Goal: Task Accomplishment & Management: Manage account settings

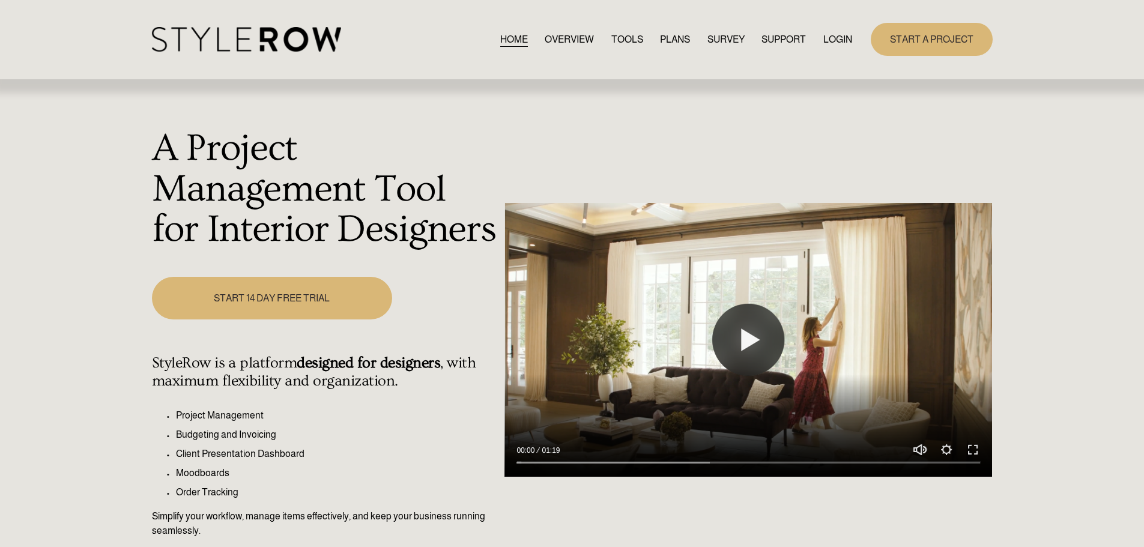
click at [839, 36] on link "LOGIN" at bounding box center [837, 39] width 29 height 16
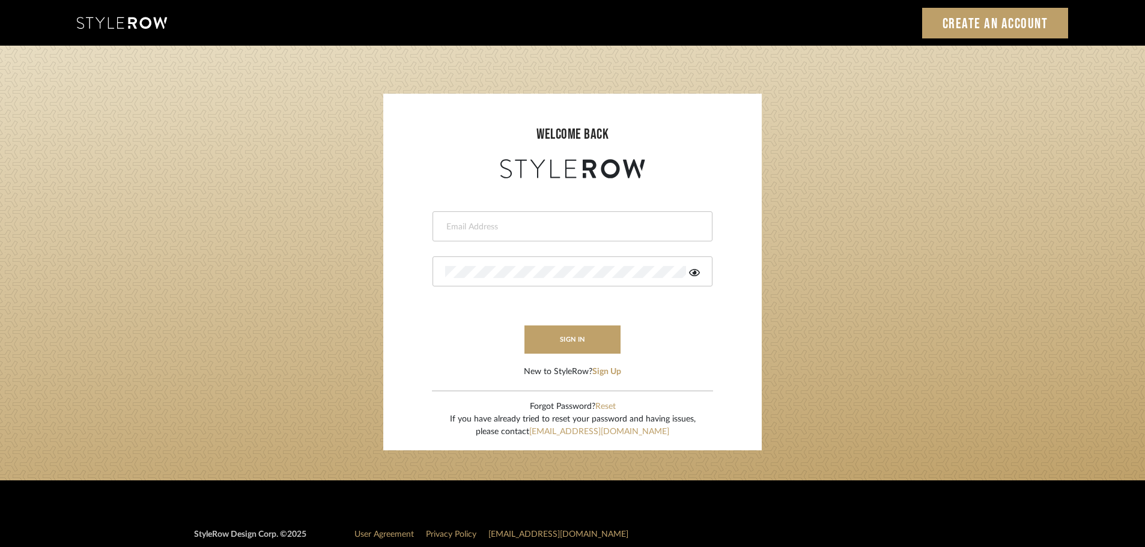
click at [463, 235] on div at bounding box center [572, 226] width 280 height 30
click at [451, 224] on input "email" at bounding box center [571, 227] width 252 height 12
type input "persimmon.design@outlook.com"
click at [574, 337] on button "sign in" at bounding box center [572, 339] width 96 height 28
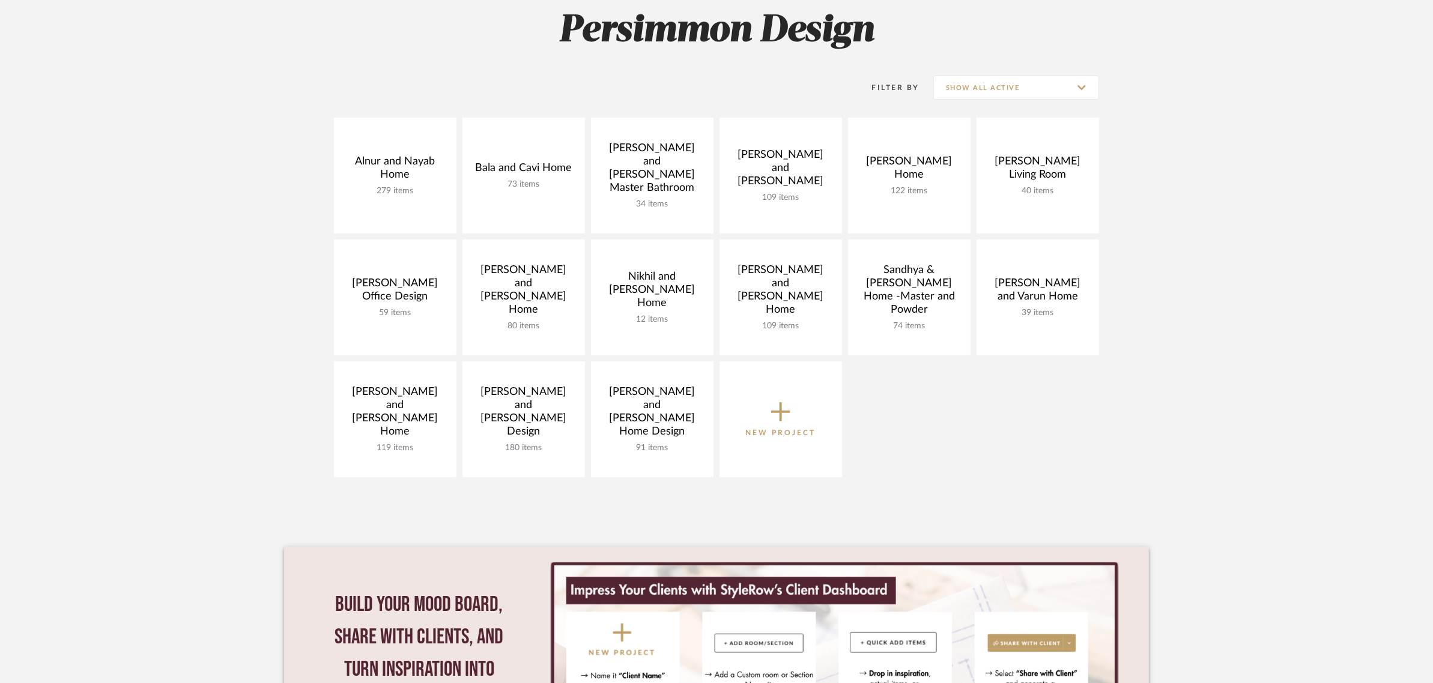
scroll to position [150, 0]
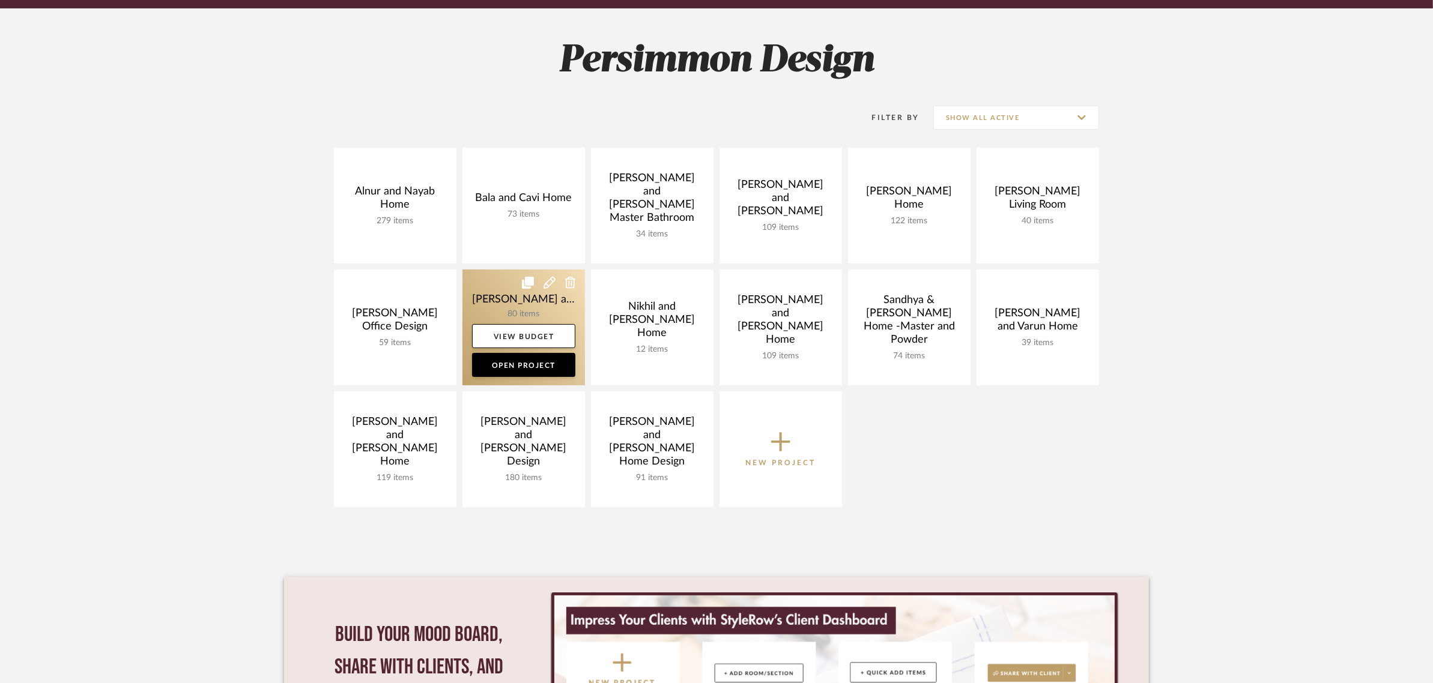
click at [496, 298] on link at bounding box center [523, 328] width 123 height 116
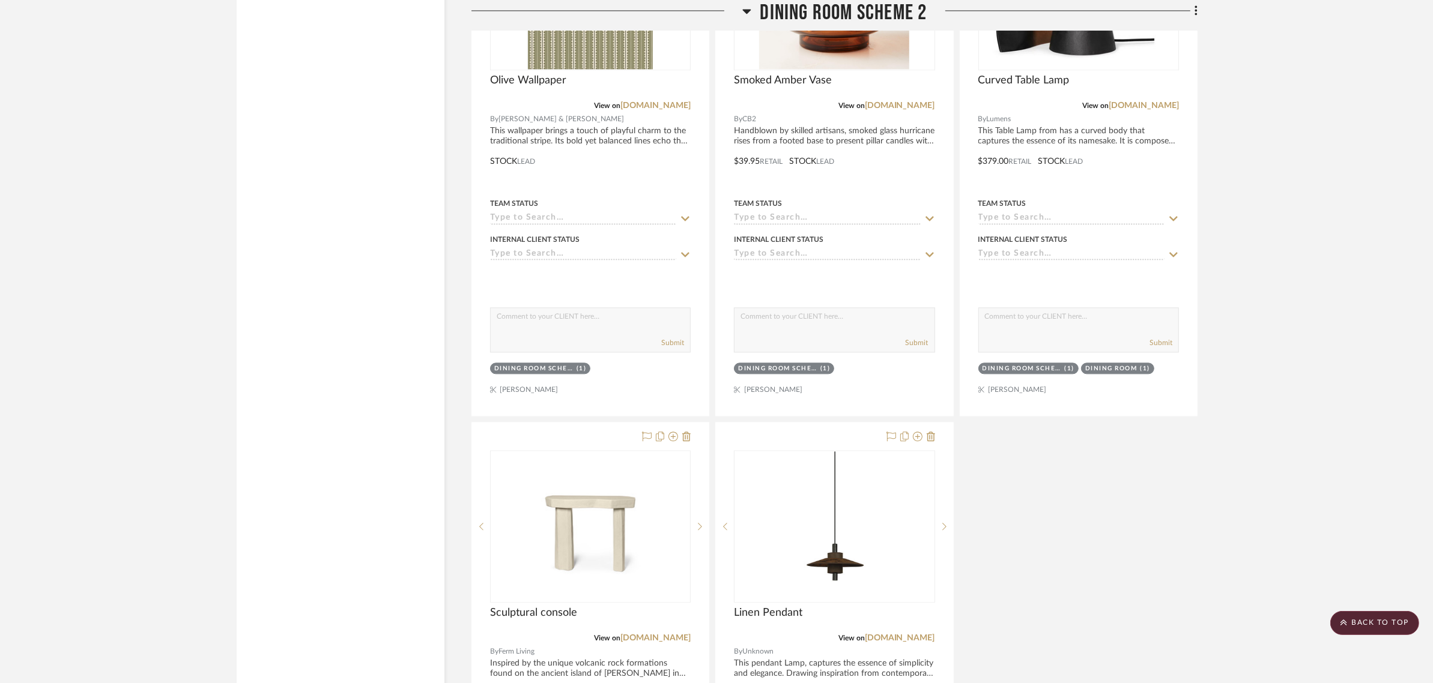
scroll to position [3078, 0]
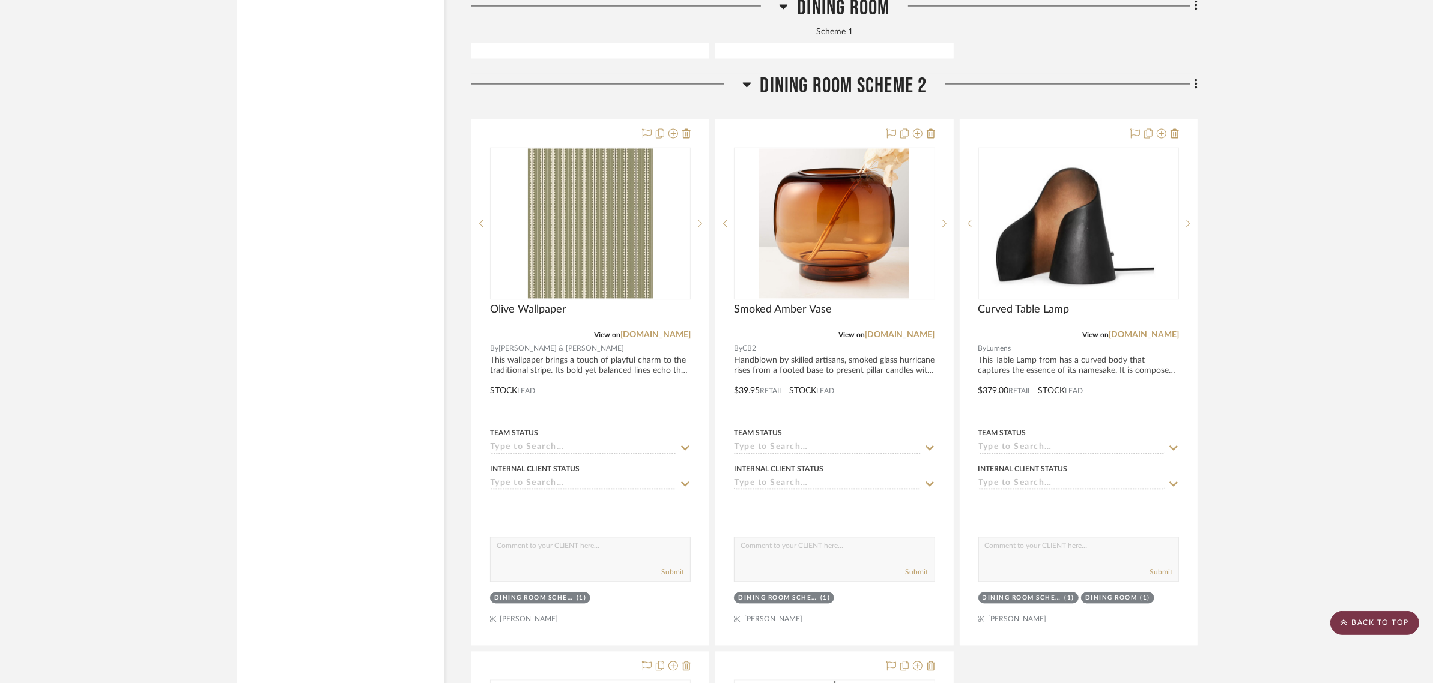
click at [1358, 626] on scroll-to-top-button "BACK TO TOP" at bounding box center [1374, 623] width 89 height 24
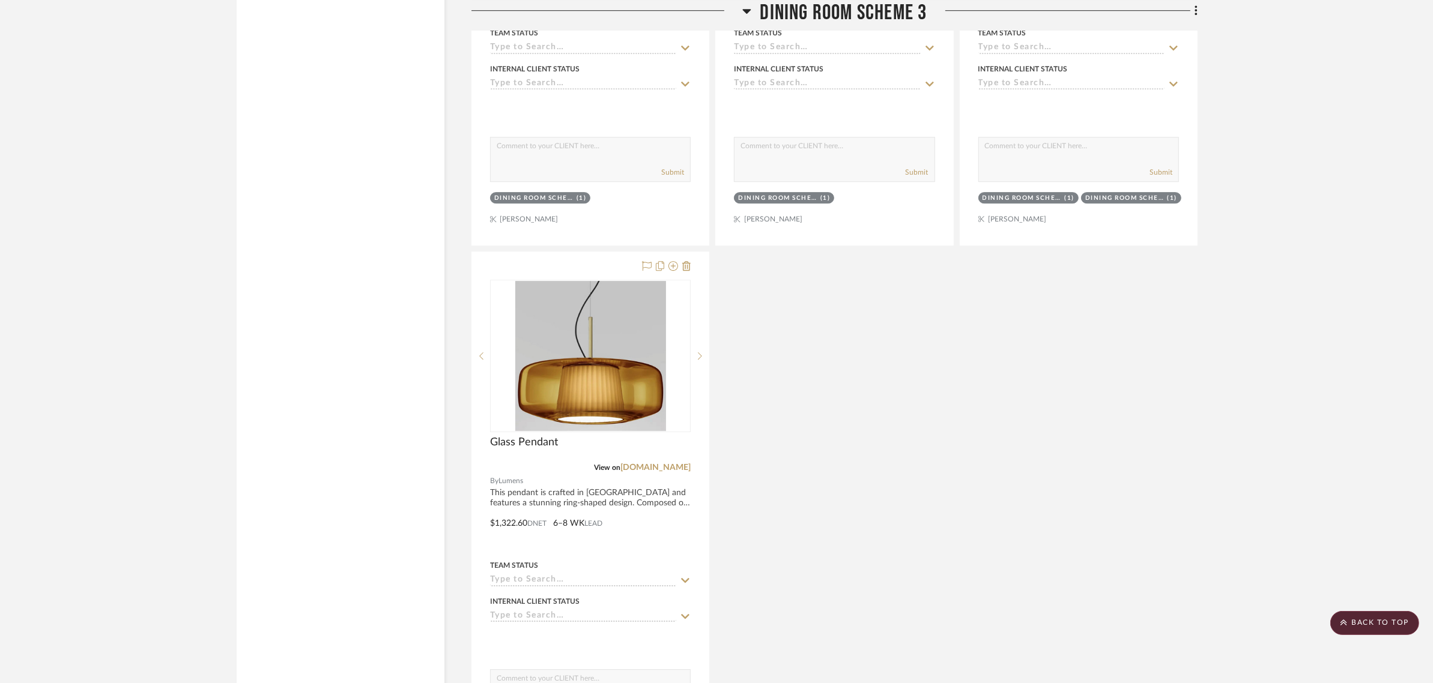
scroll to position [4654, 0]
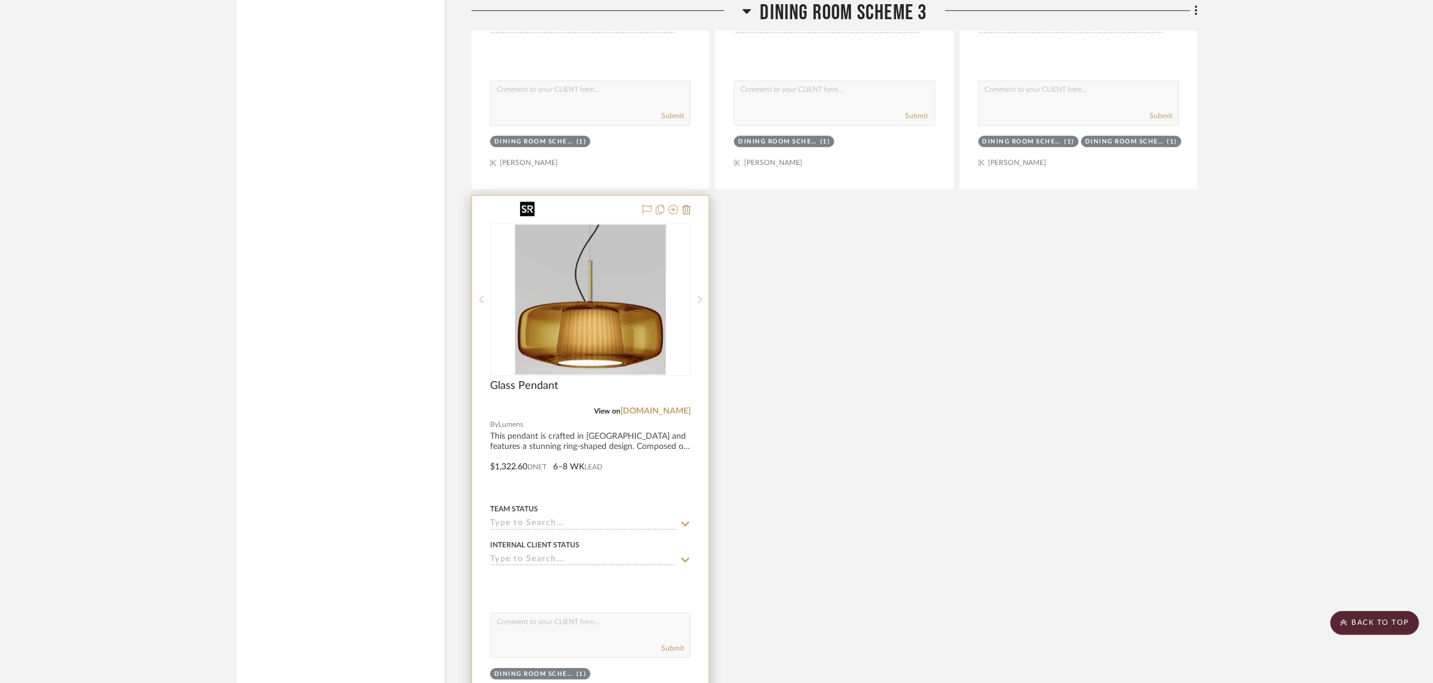
click at [605, 300] on img "0" at bounding box center [590, 300] width 151 height 150
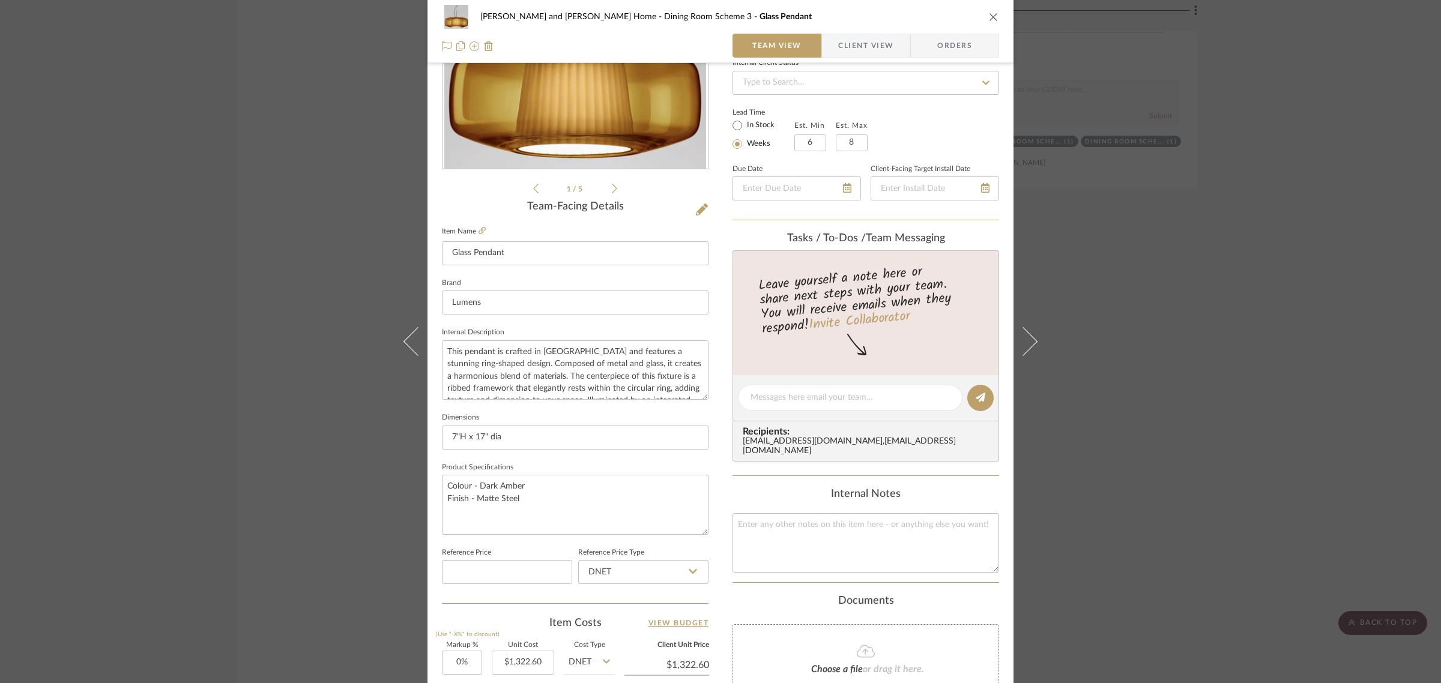
scroll to position [150, 0]
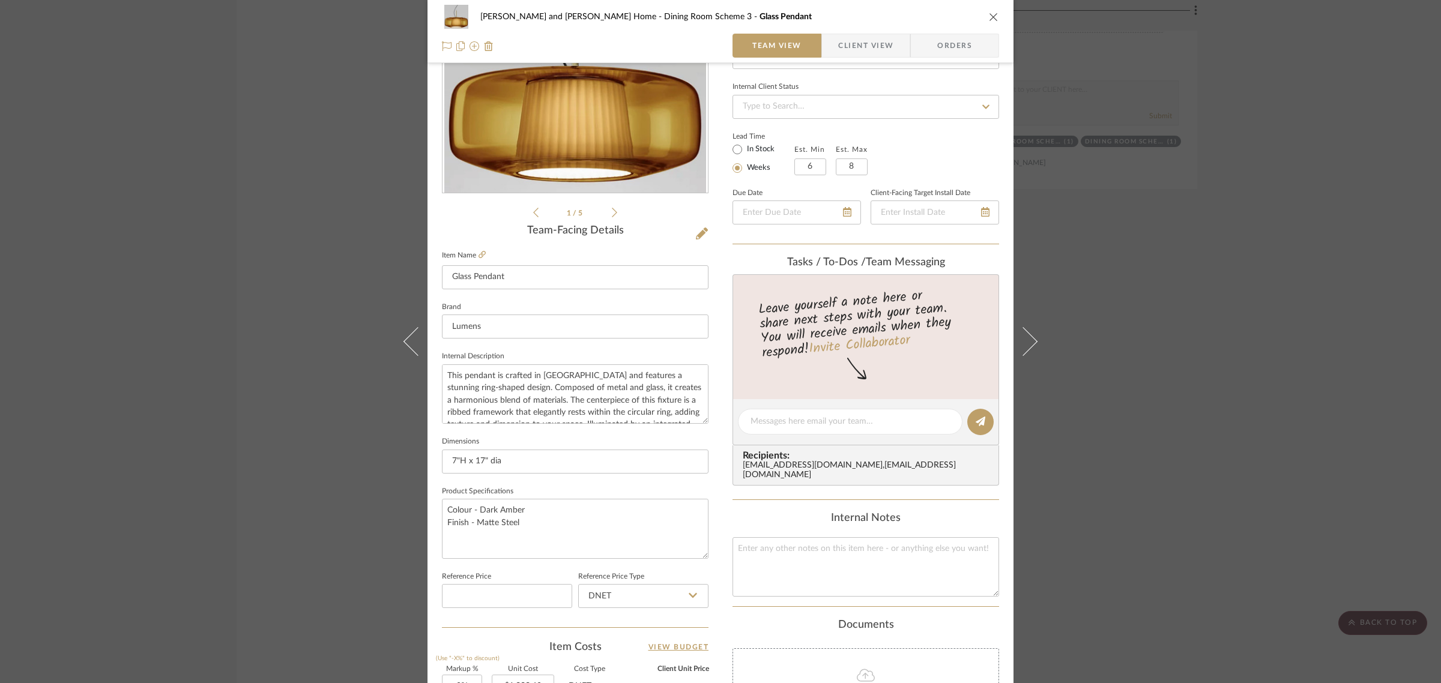
click at [1323, 253] on div "Natasha and Abhijit Home Dining Room Scheme 3 Glass Pendant Team View Client Vi…" at bounding box center [720, 341] width 1441 height 683
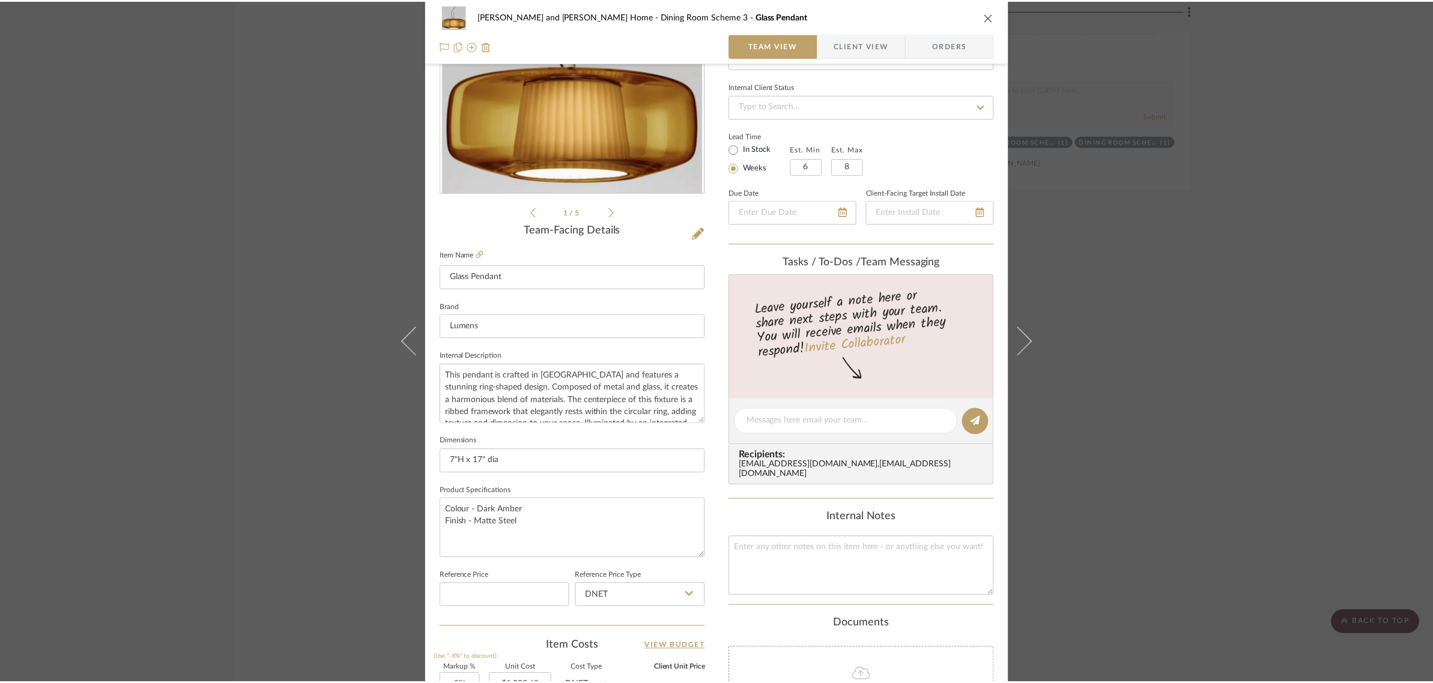
scroll to position [4654, 0]
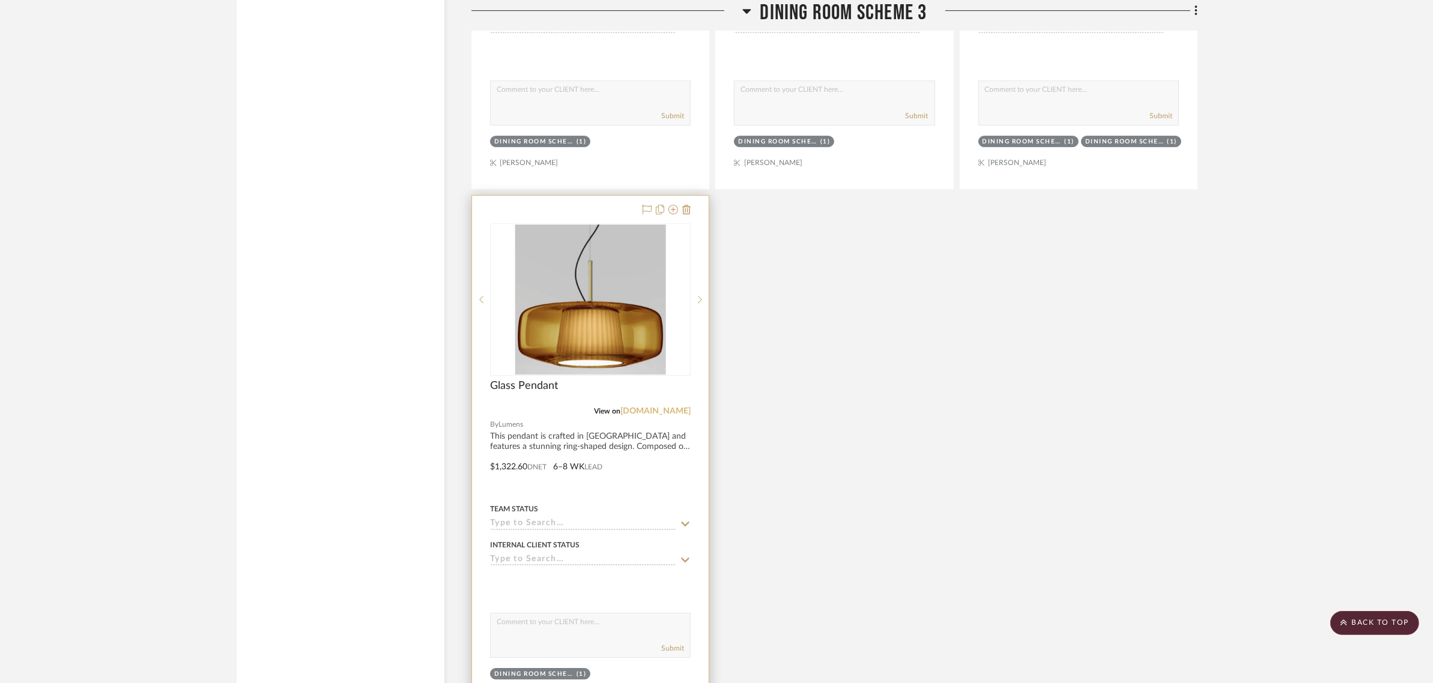
click at [658, 407] on link "[DOMAIN_NAME]" at bounding box center [655, 411] width 70 height 8
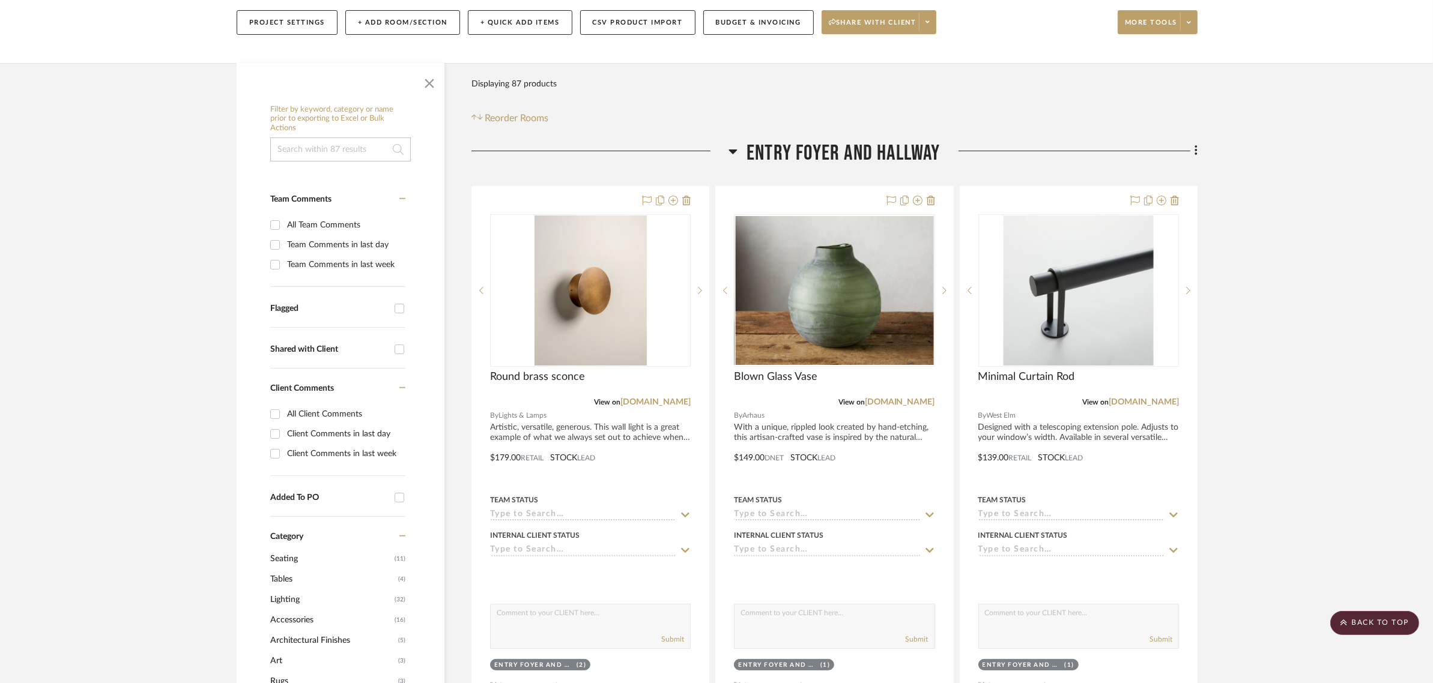
scroll to position [0, 0]
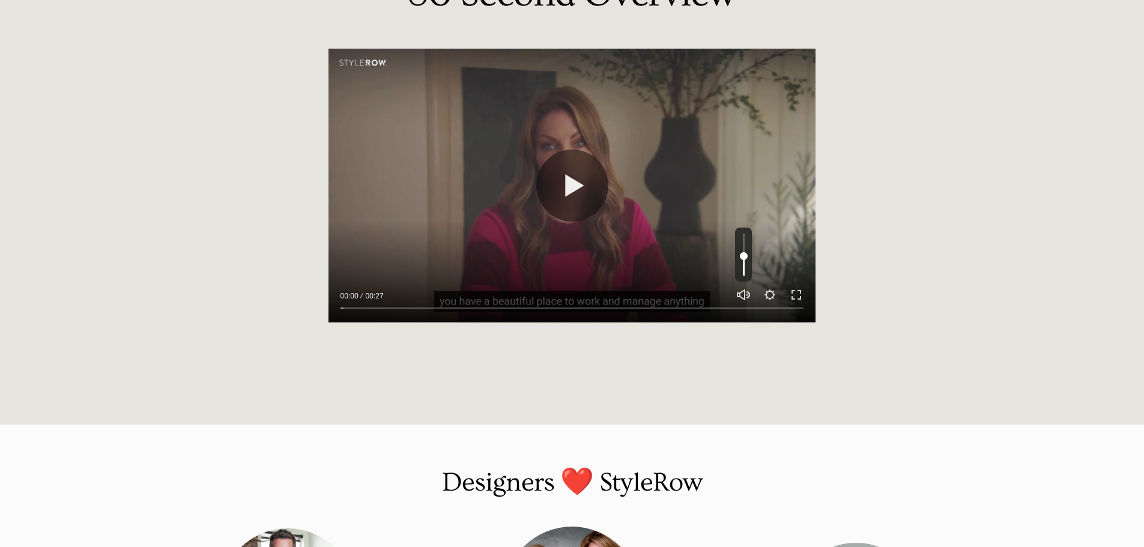
scroll to position [1094, 0]
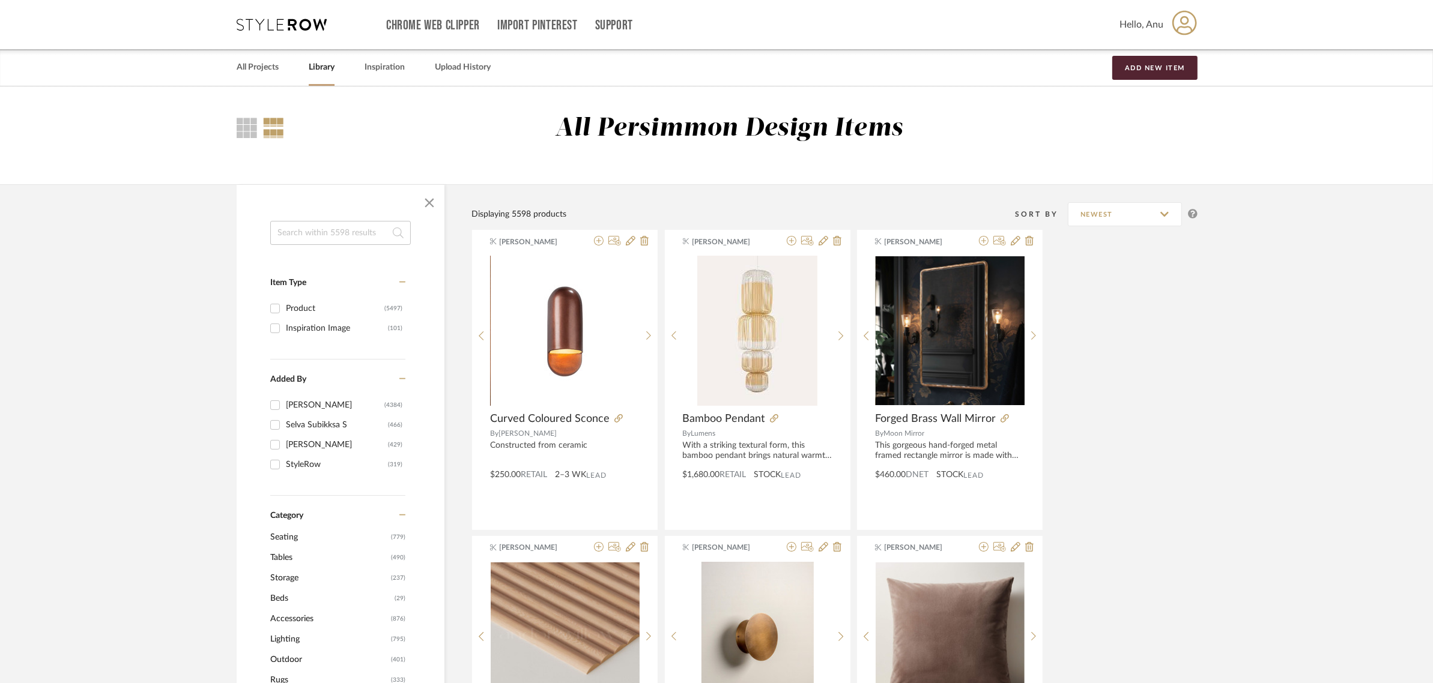
click at [296, 238] on input at bounding box center [340, 233] width 141 height 24
type input "bowl"
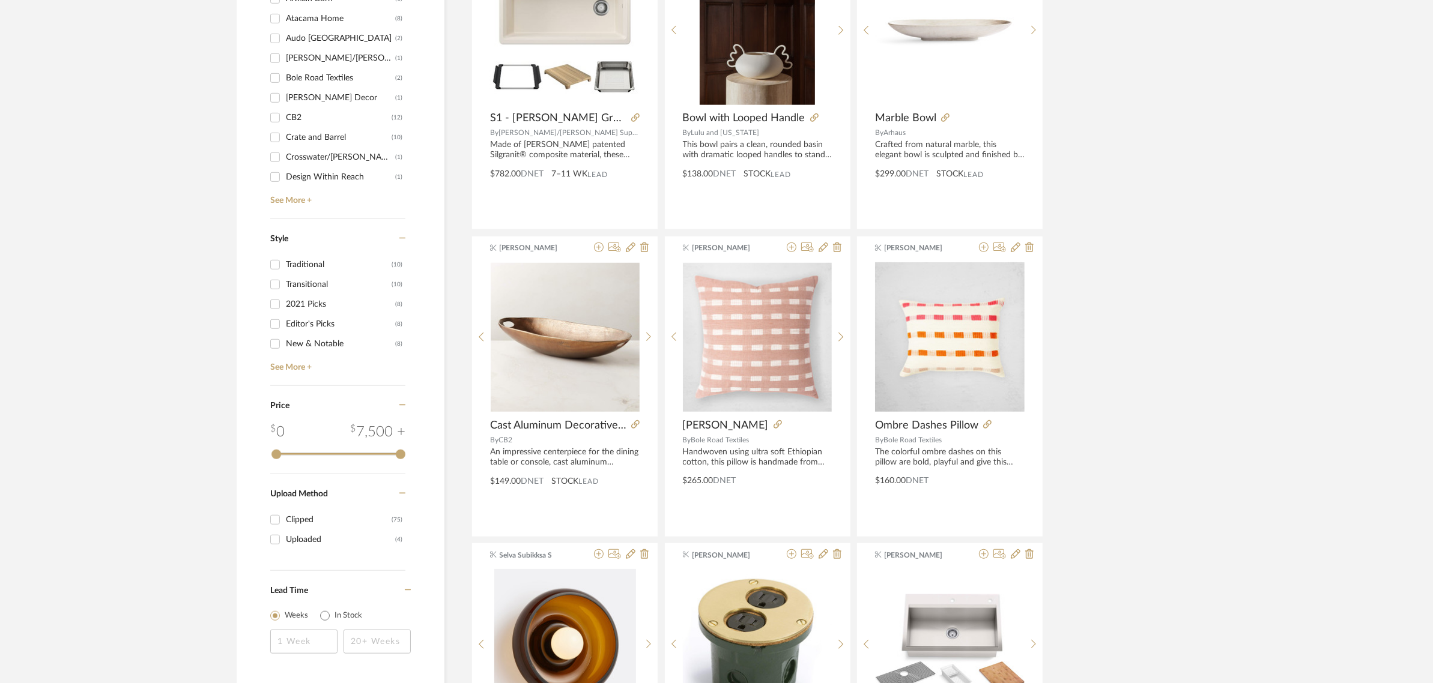
scroll to position [976, 0]
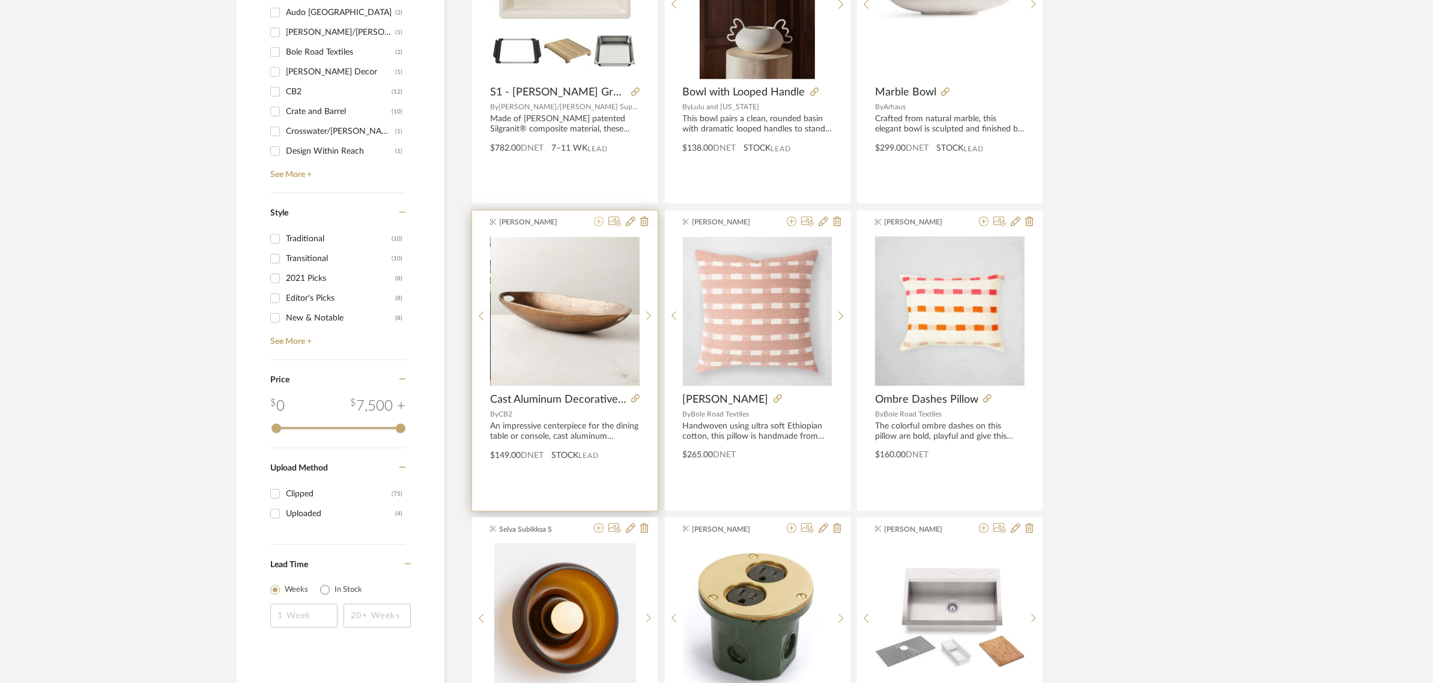
click at [598, 220] on icon at bounding box center [599, 222] width 10 height 10
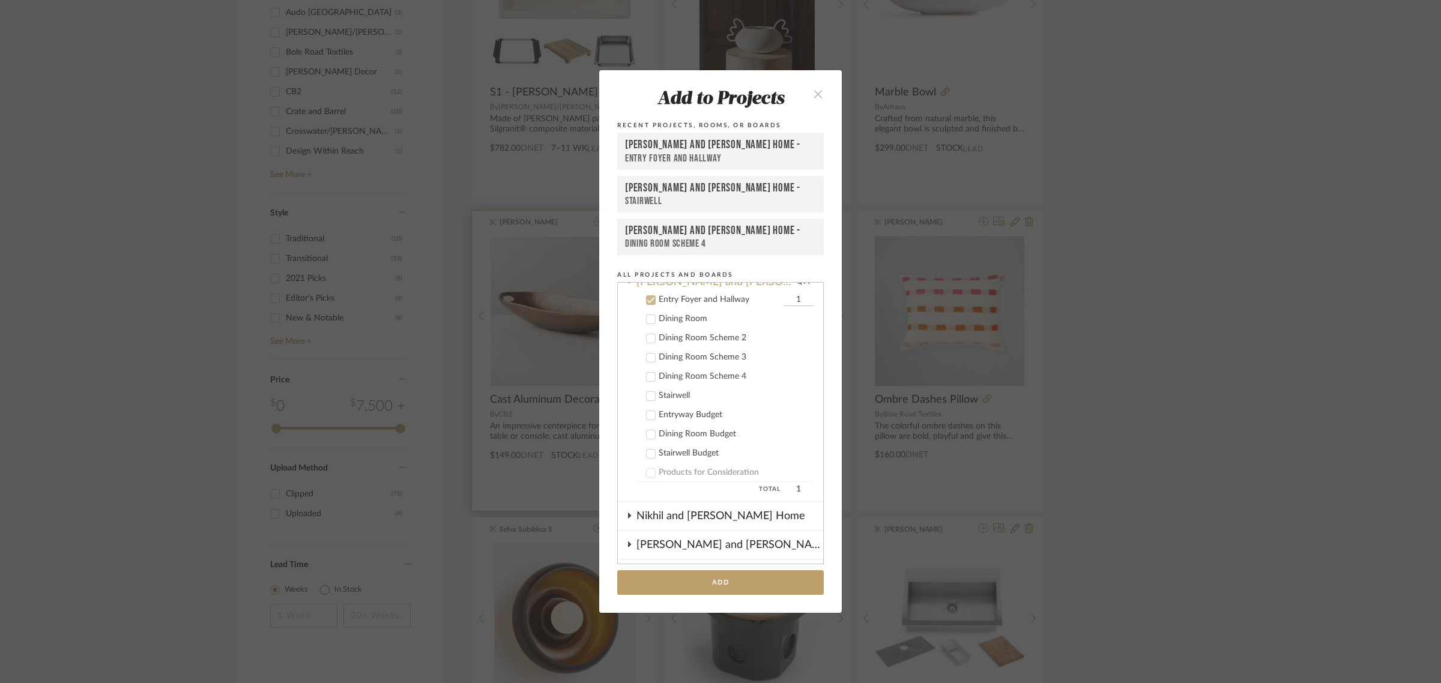
scroll to position [247, 0]
click at [817, 92] on icon "close" at bounding box center [818, 94] width 10 height 10
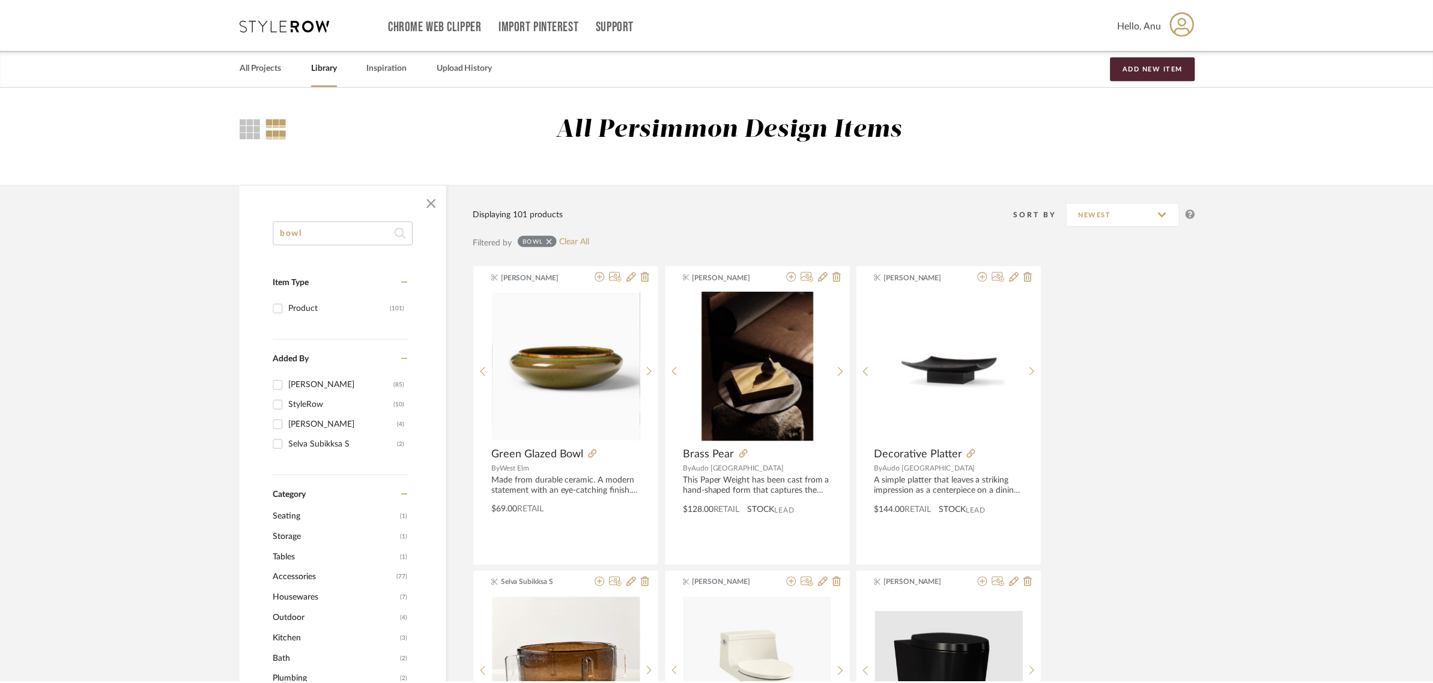
scroll to position [976, 0]
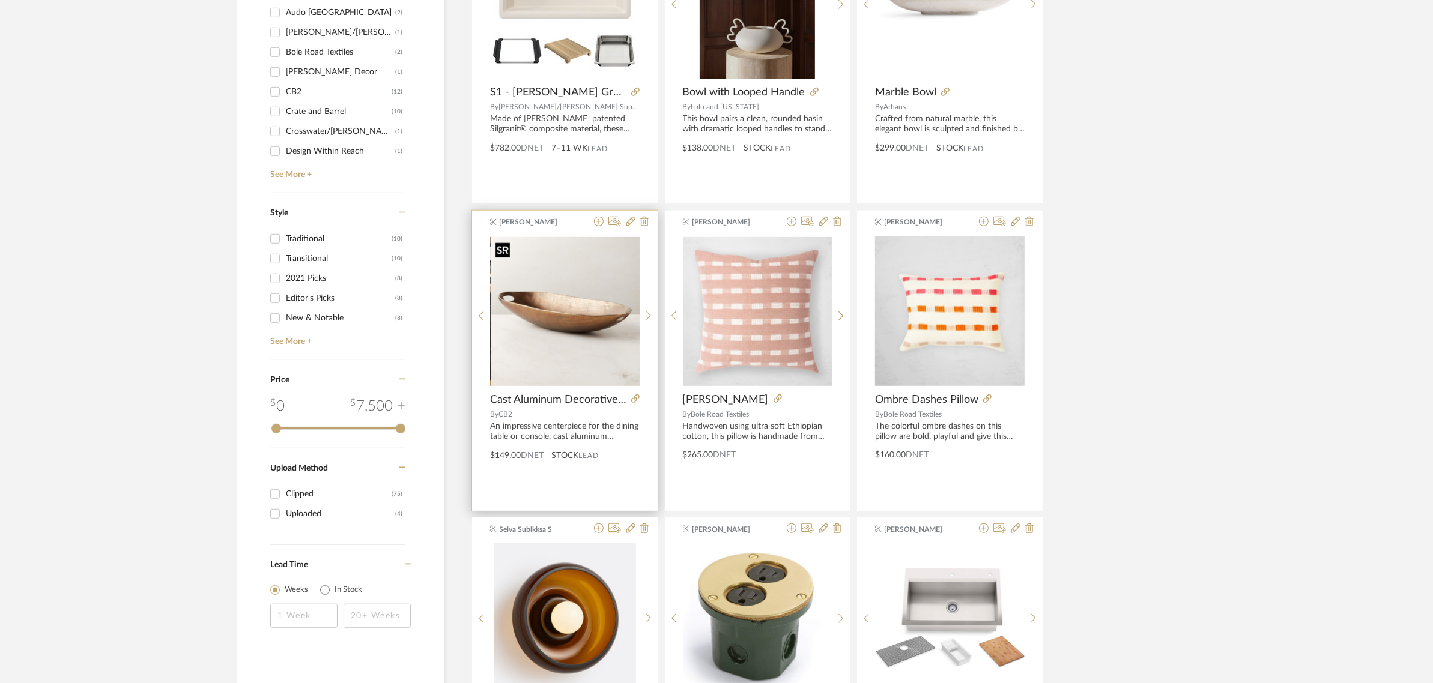
click at [551, 292] on img "0" at bounding box center [565, 311] width 149 height 149
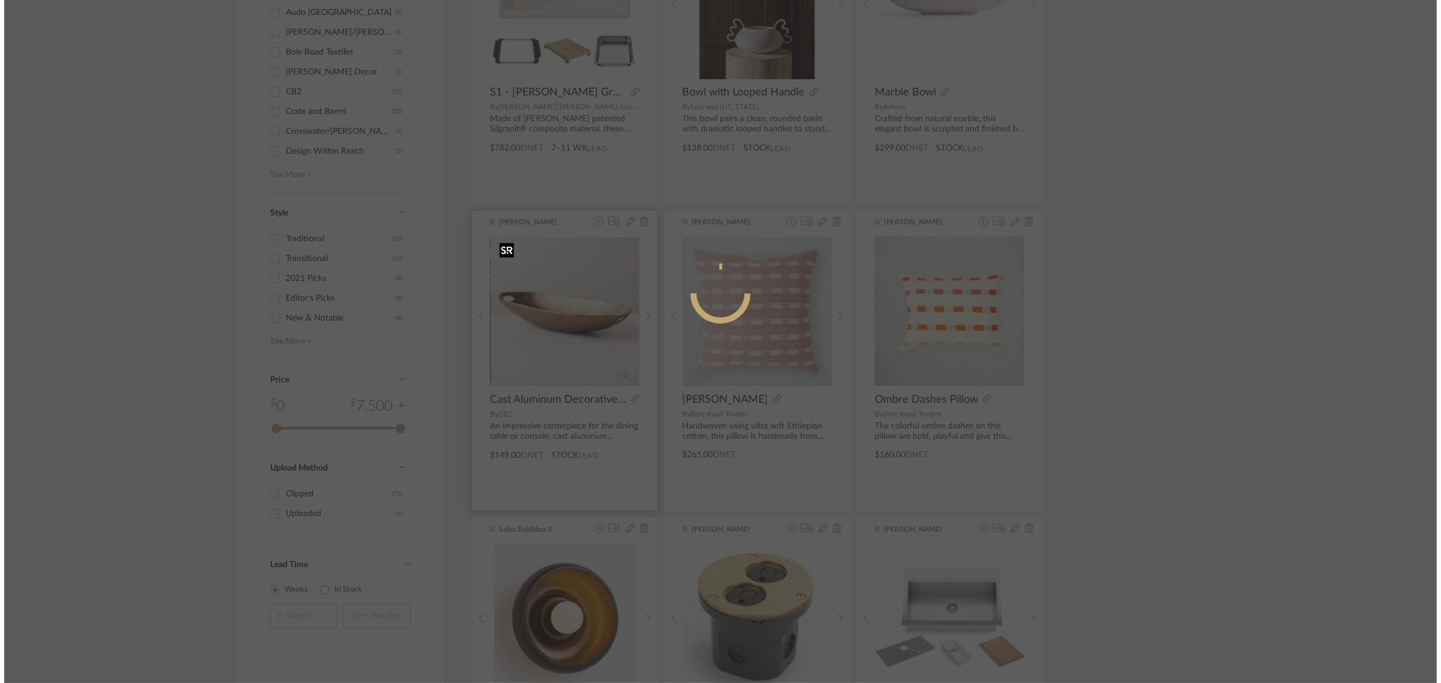
scroll to position [0, 0]
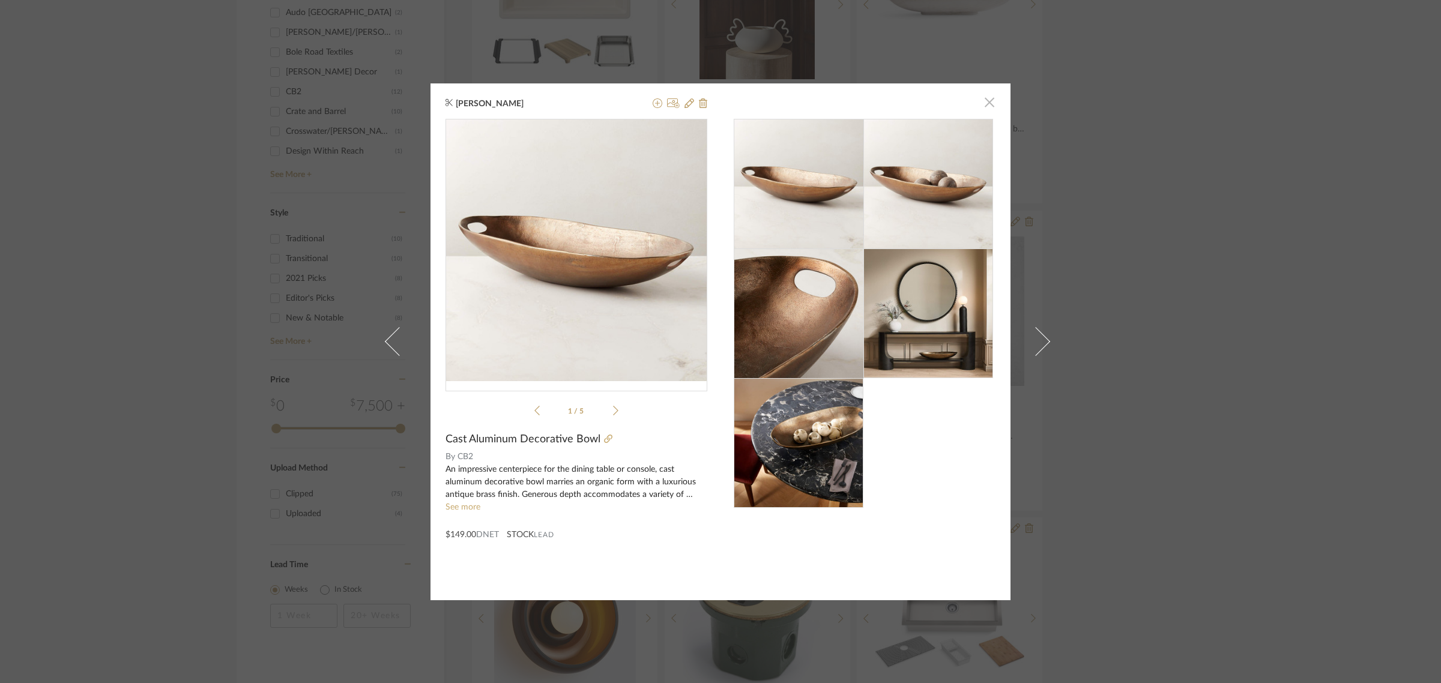
click at [985, 99] on span "button" at bounding box center [990, 103] width 24 height 24
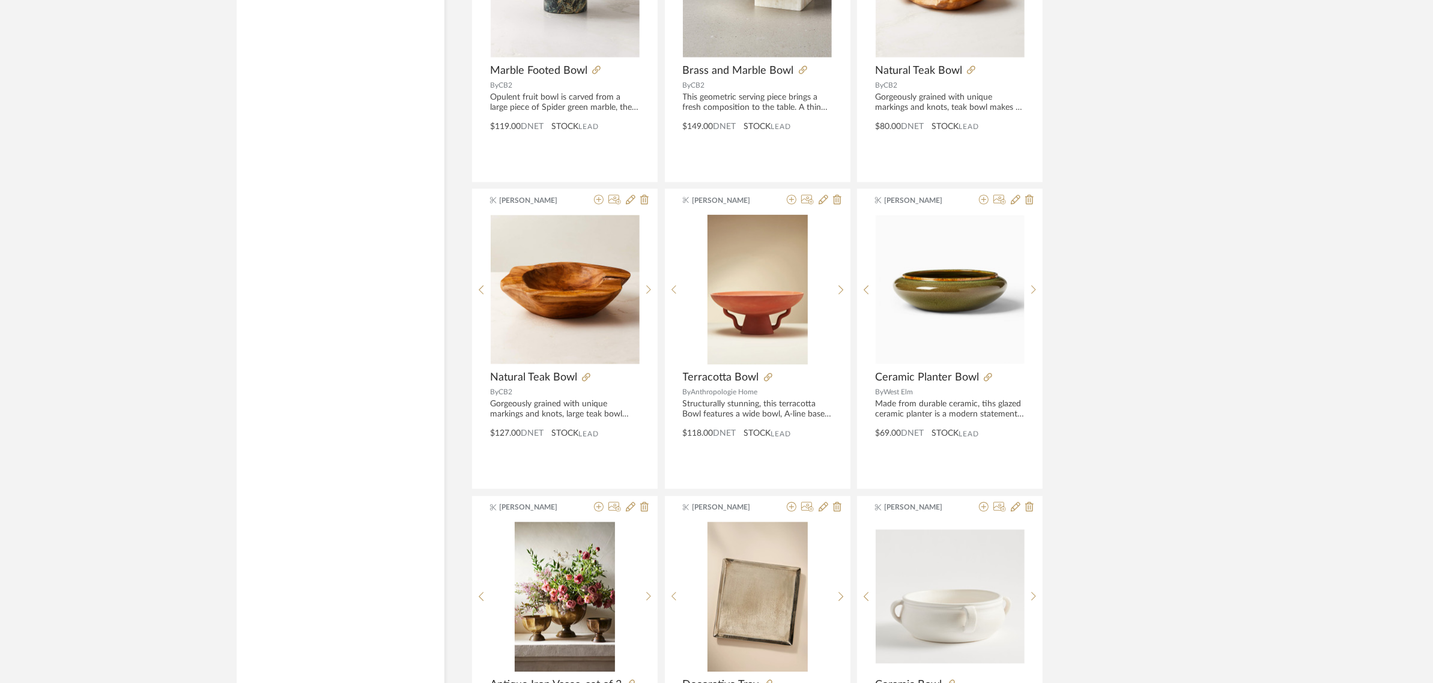
scroll to position [3091, 0]
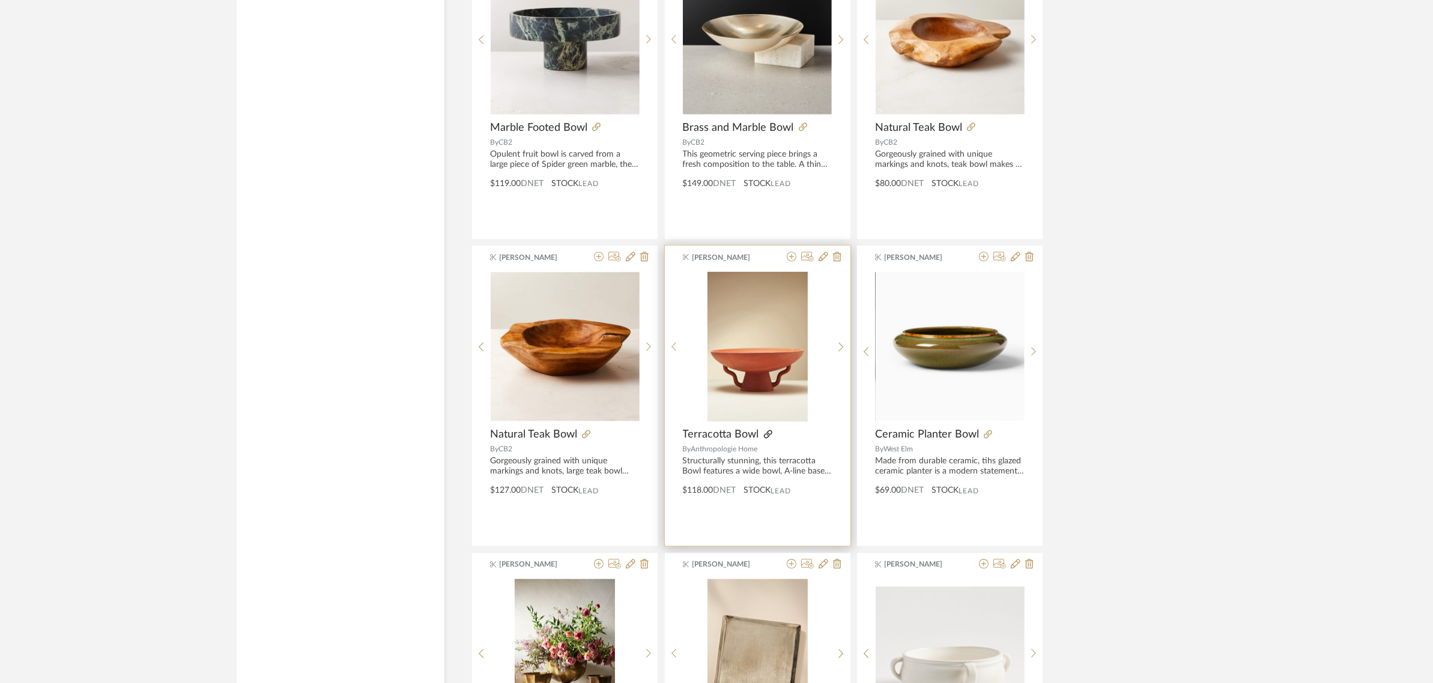
click at [764, 435] on icon at bounding box center [768, 434] width 8 height 8
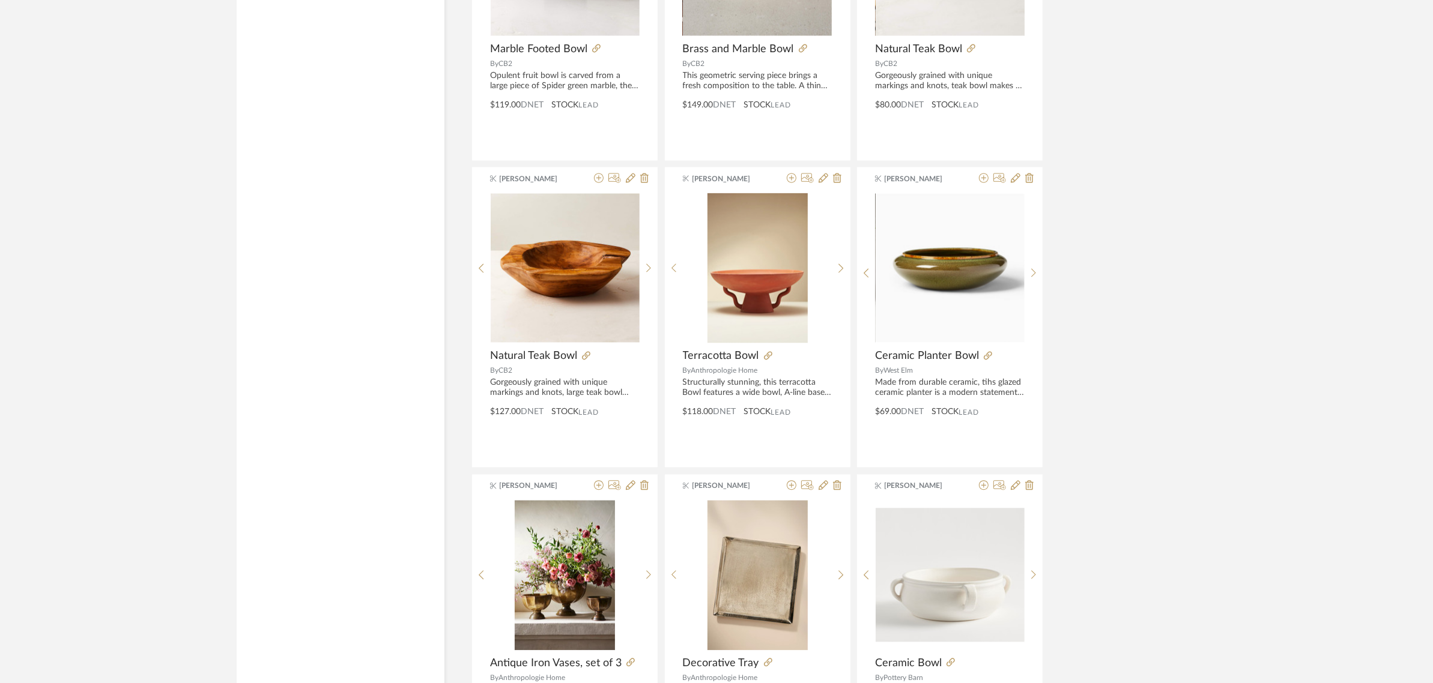
scroll to position [3391, 0]
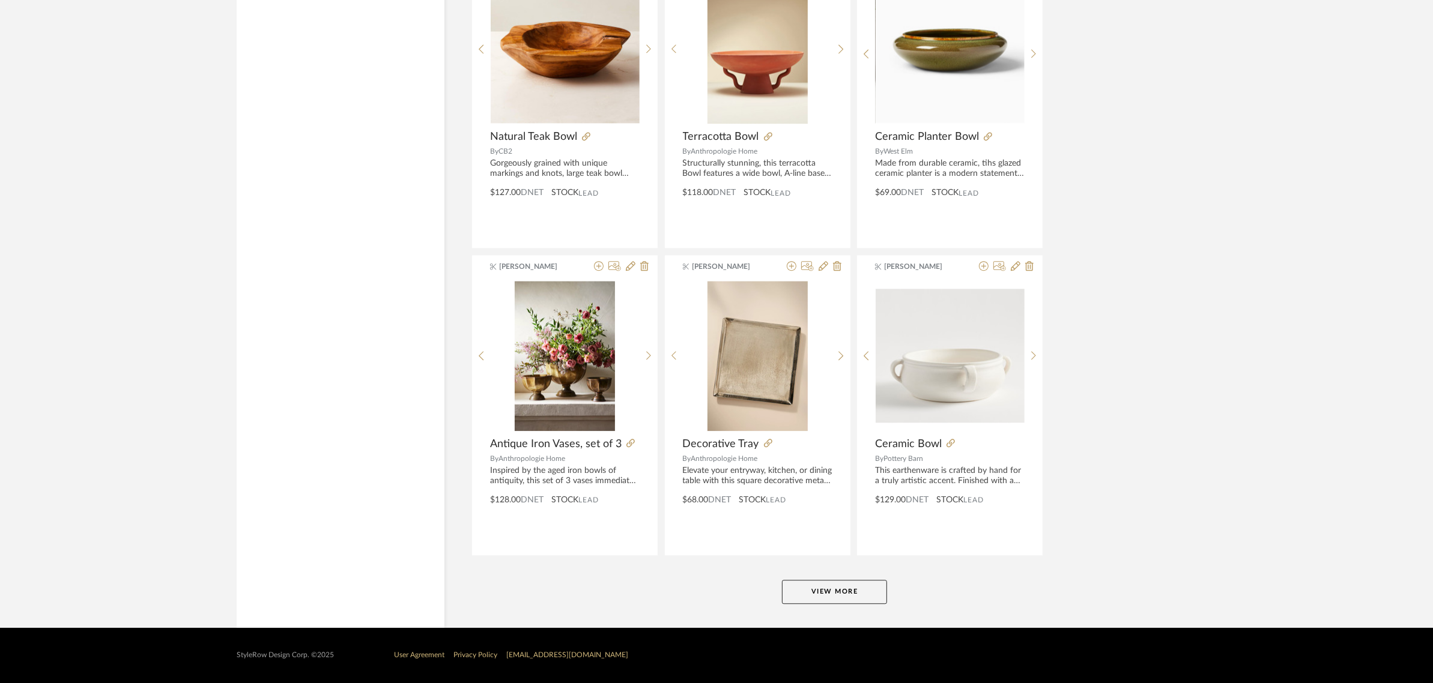
click at [806, 590] on button "View More" at bounding box center [834, 592] width 105 height 24
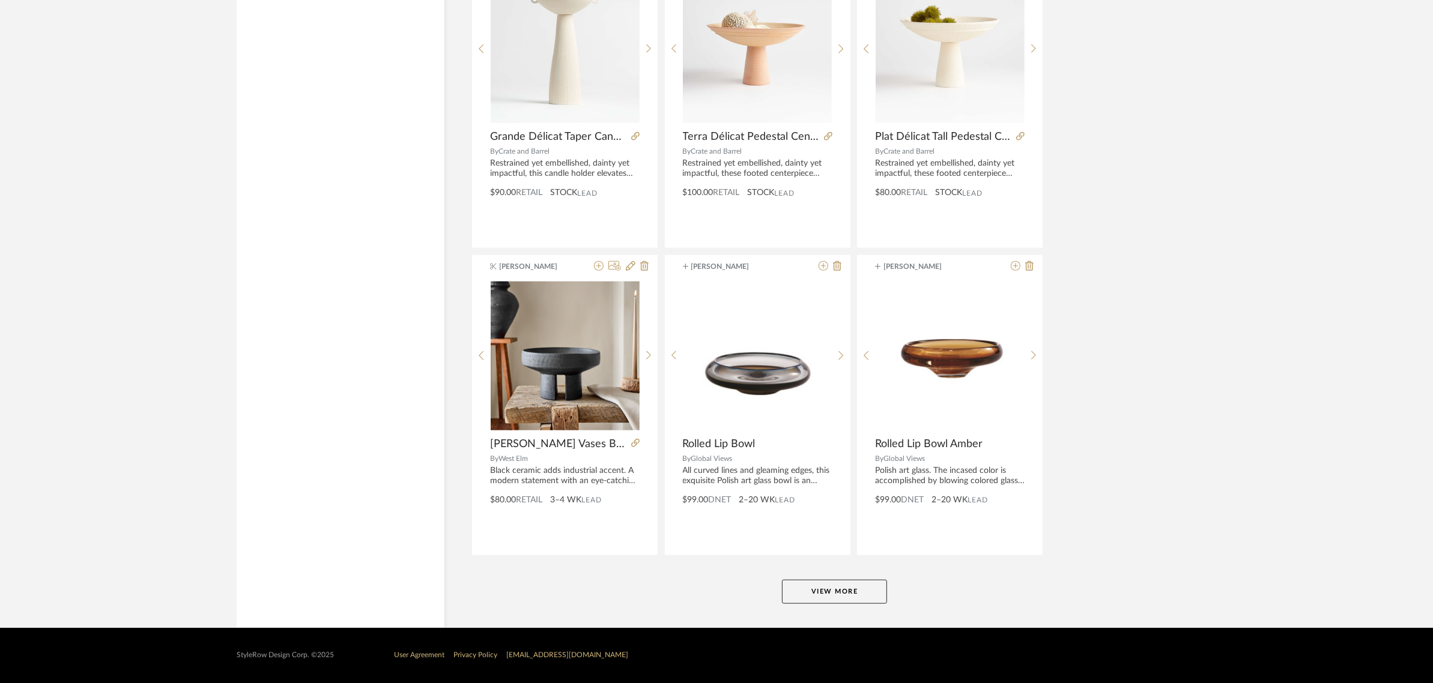
scroll to position [7081, 0]
click at [814, 587] on button "View More" at bounding box center [834, 592] width 105 height 24
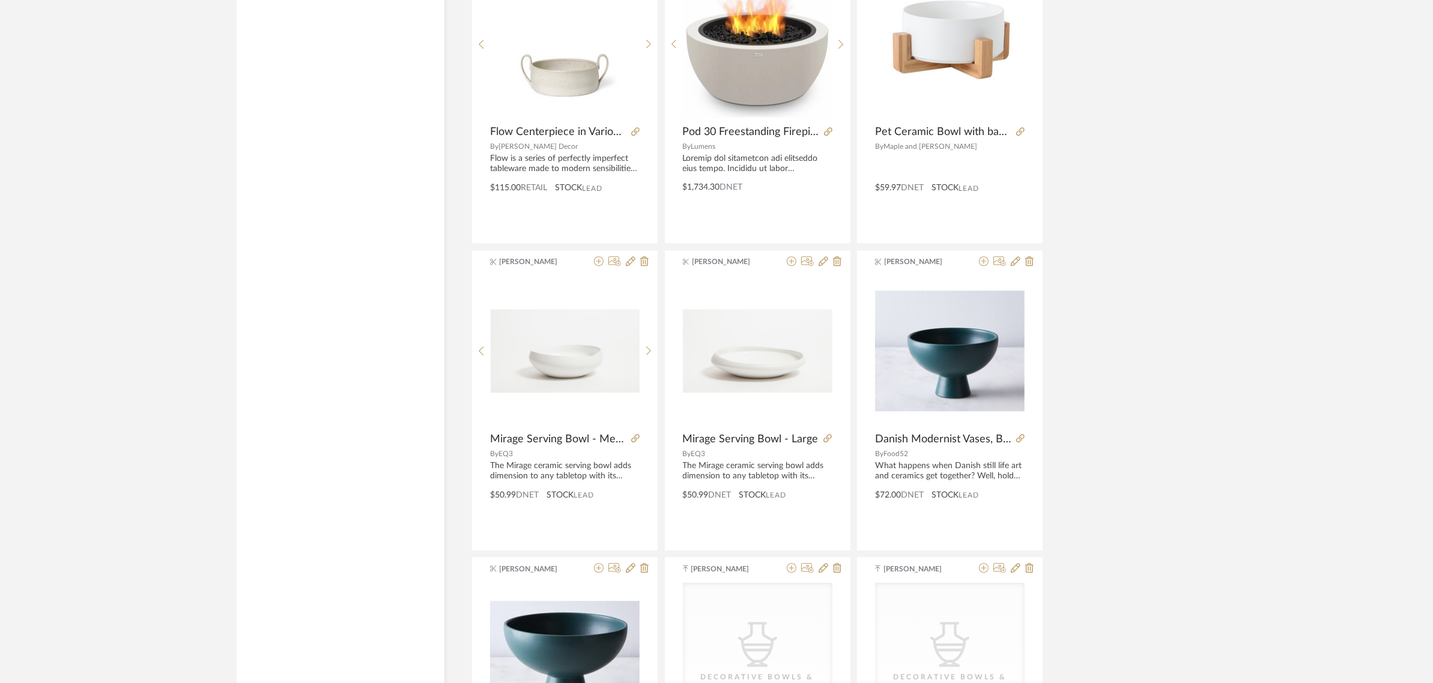
scroll to position [9407, 0]
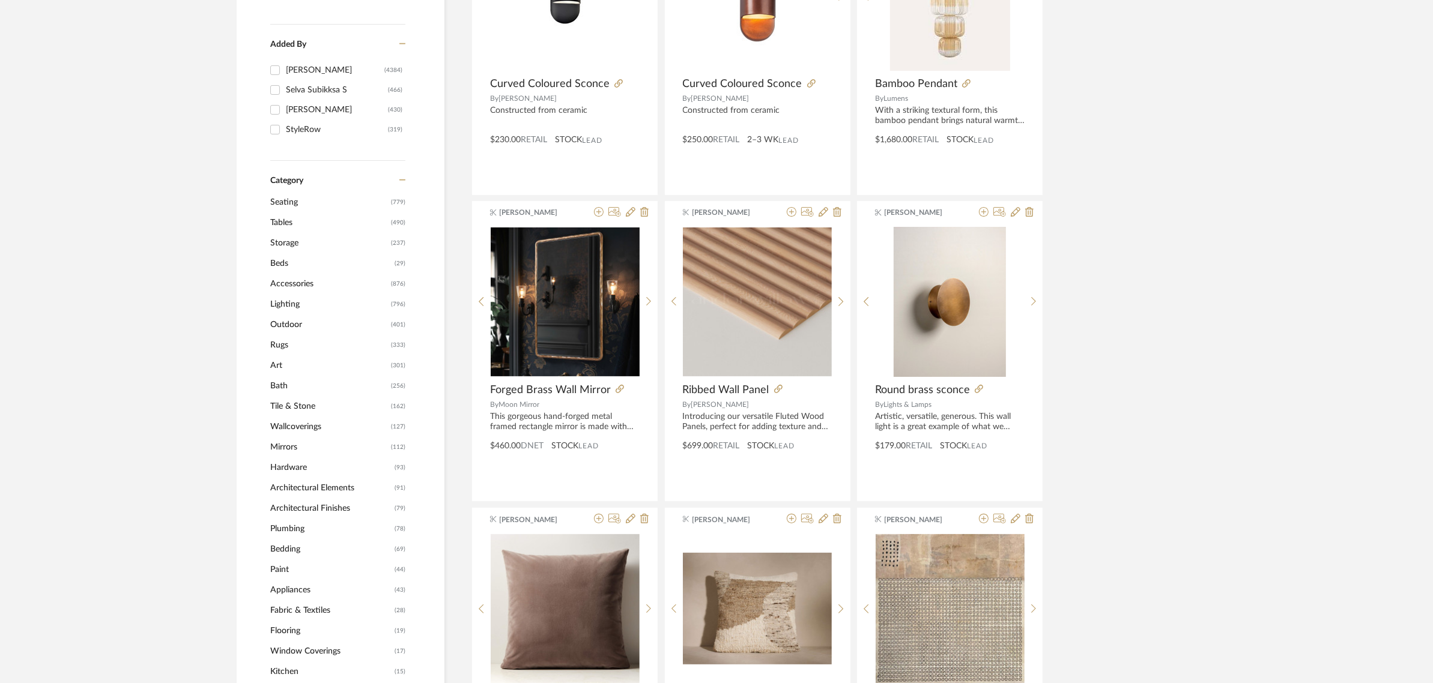
scroll to position [375, 0]
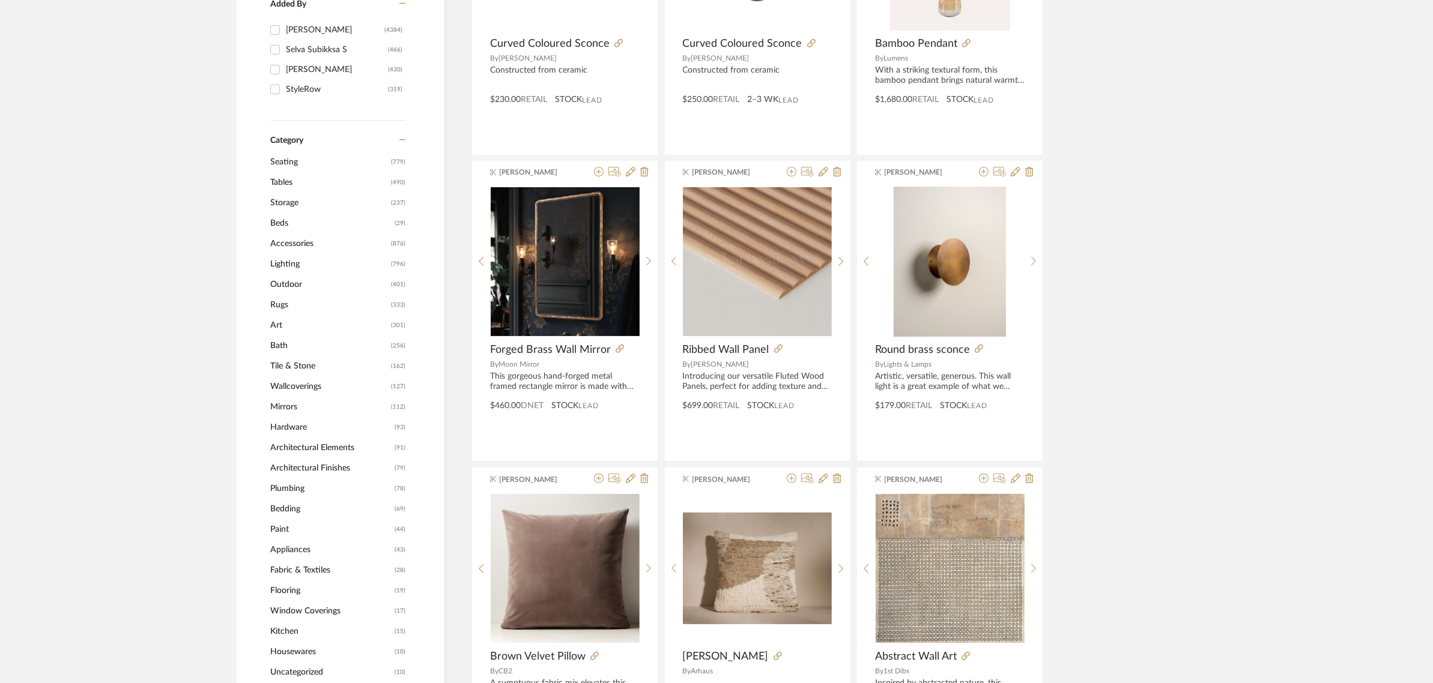
click at [285, 248] on span "Accessories" at bounding box center [329, 244] width 118 height 20
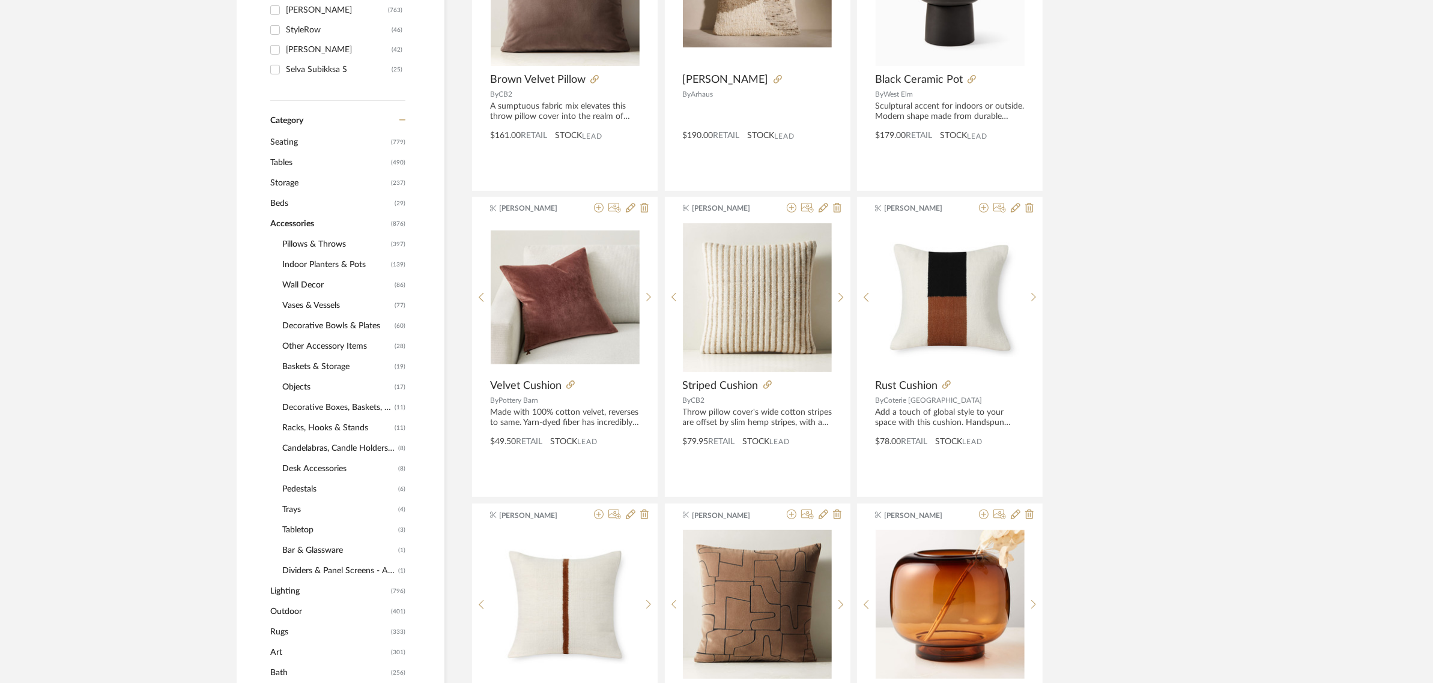
scroll to position [409, 0]
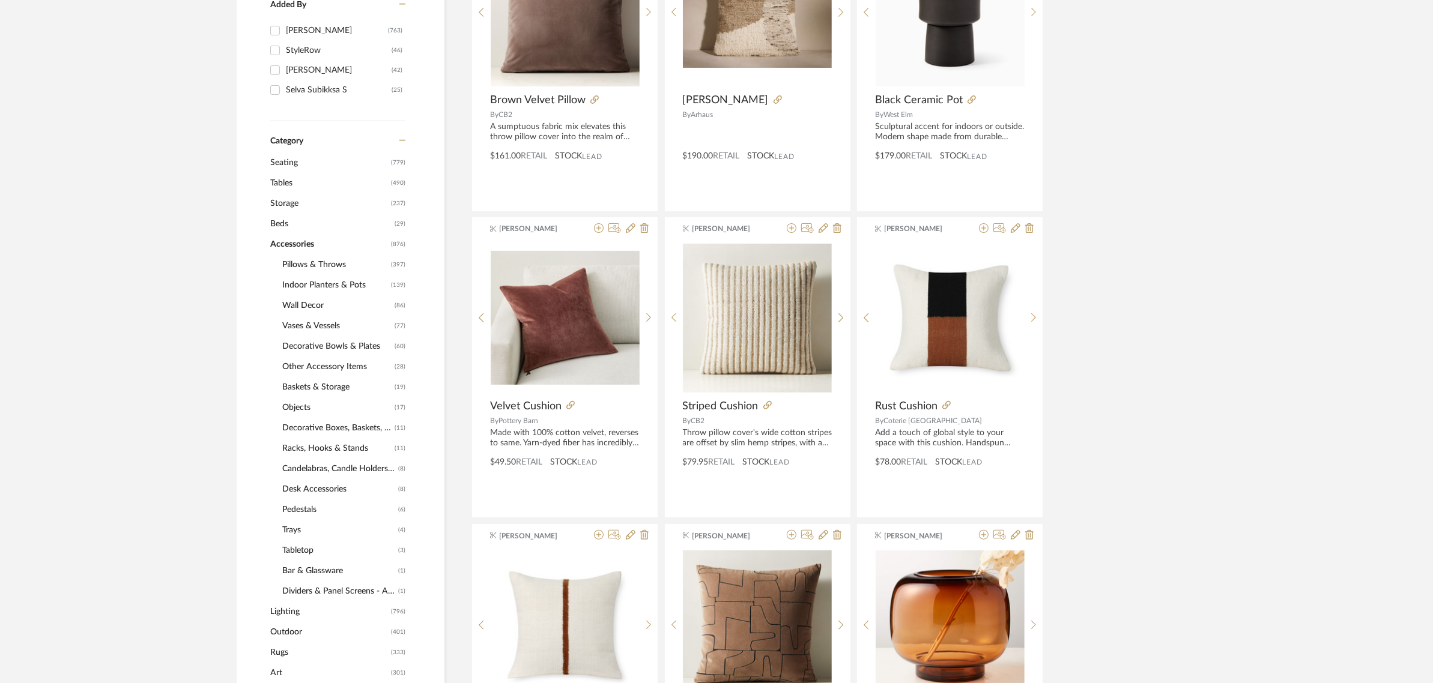
click at [311, 329] on span "Vases & Vessels" at bounding box center [336, 326] width 109 height 20
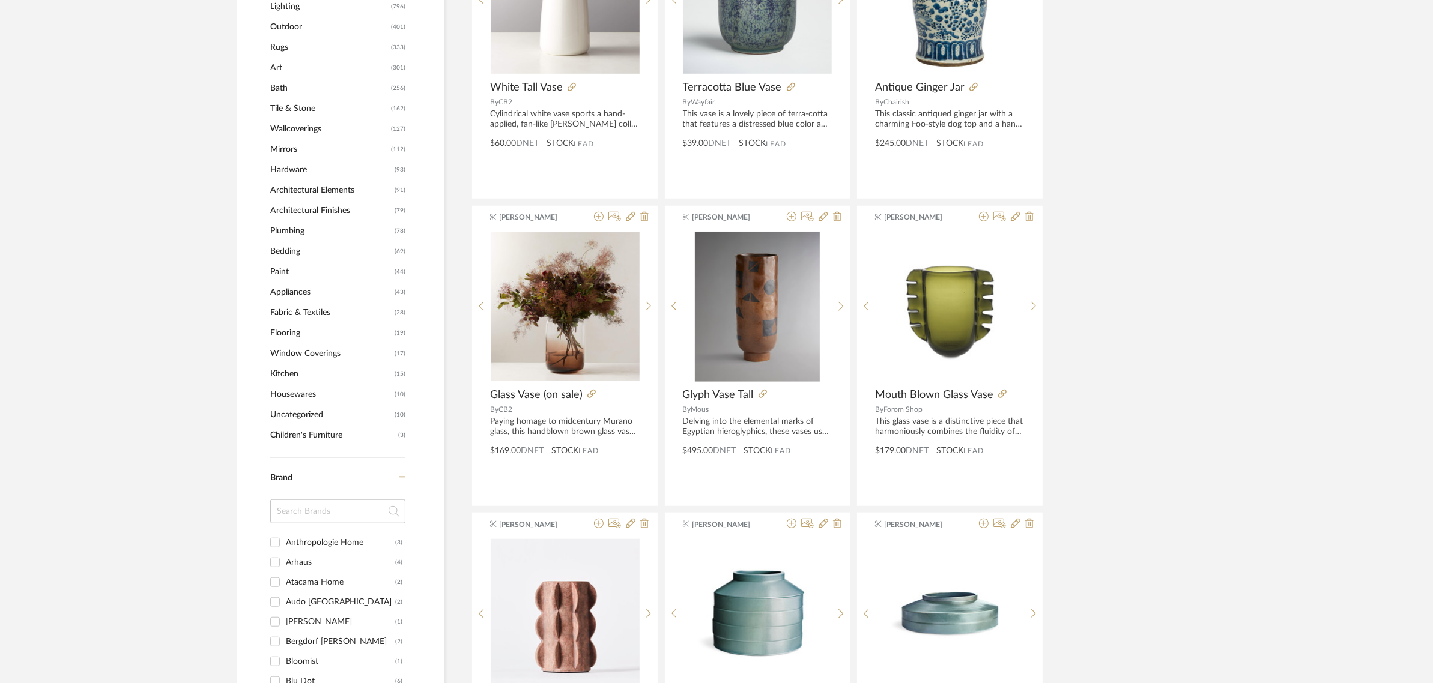
scroll to position [1235, 0]
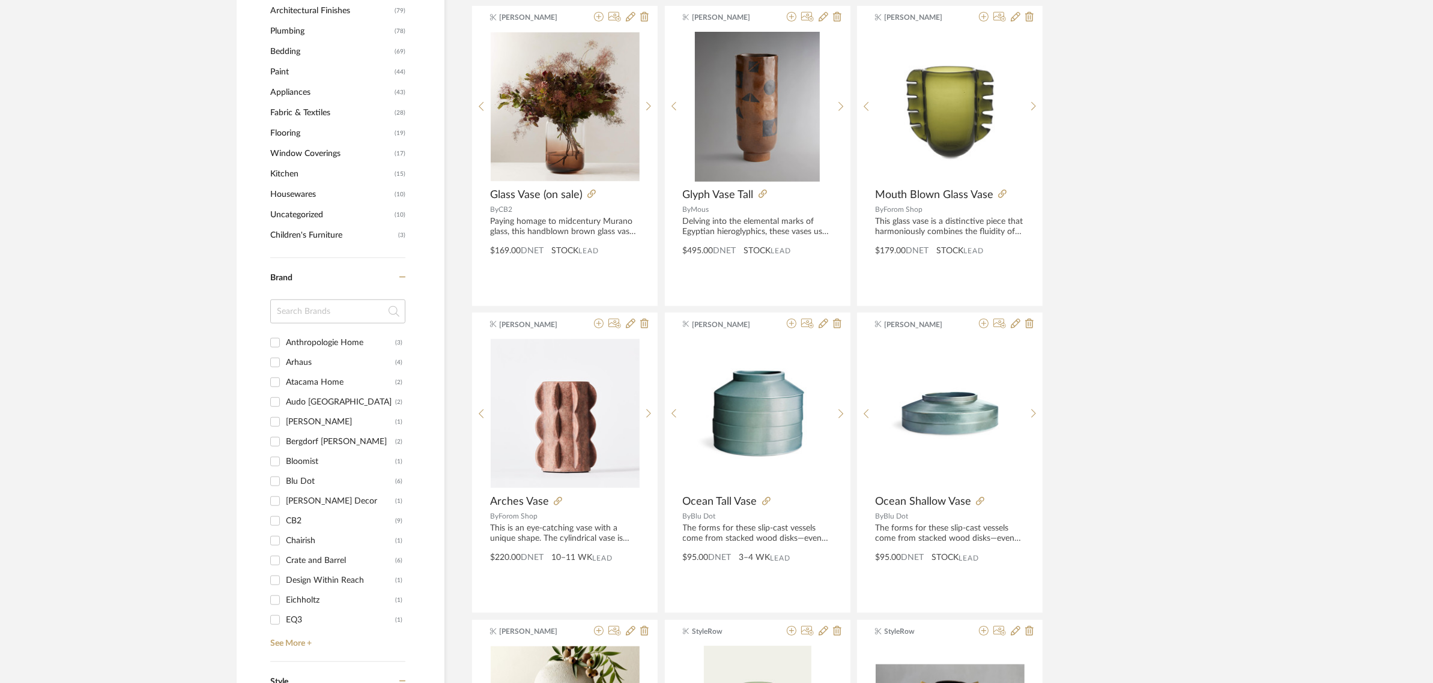
click at [296, 511] on label "CB2 (9)" at bounding box center [344, 521] width 116 height 20
click at [285, 512] on input "CB2 (9)" at bounding box center [274, 521] width 19 height 19
checkbox input "true"
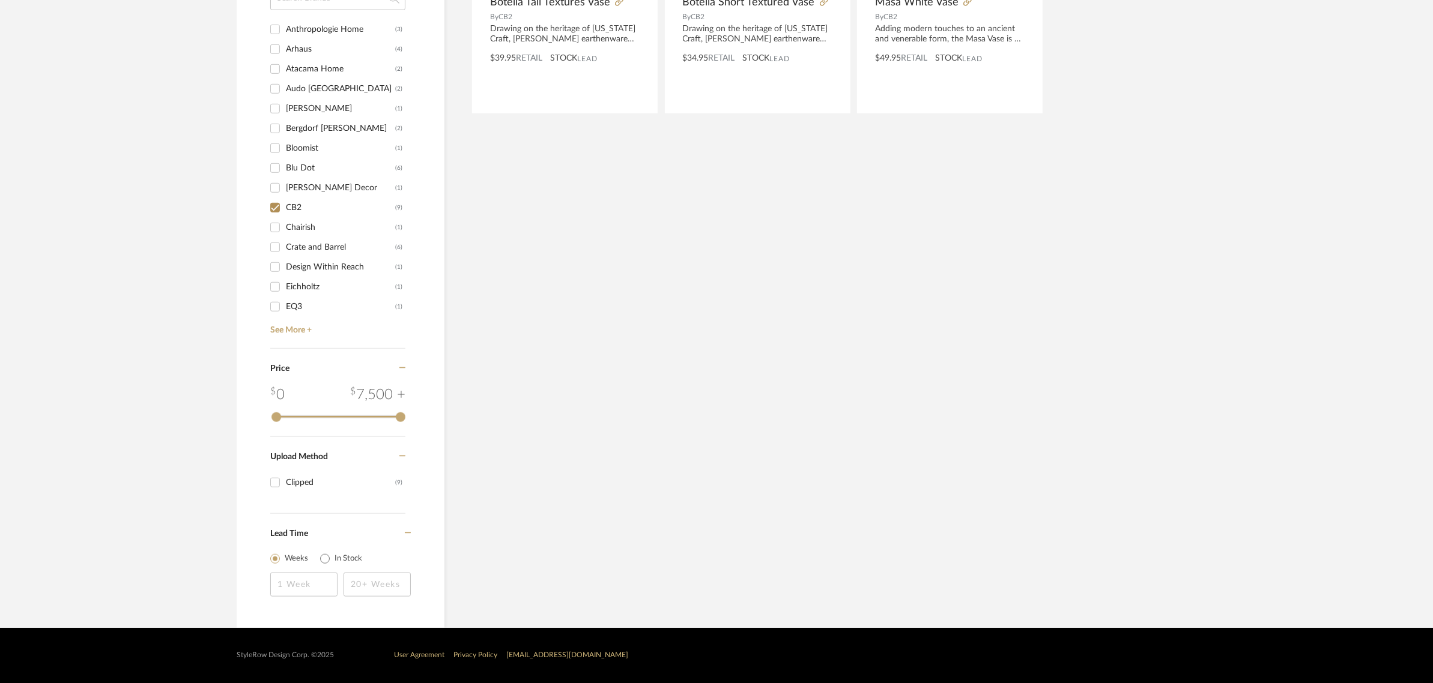
scroll to position [853, 0]
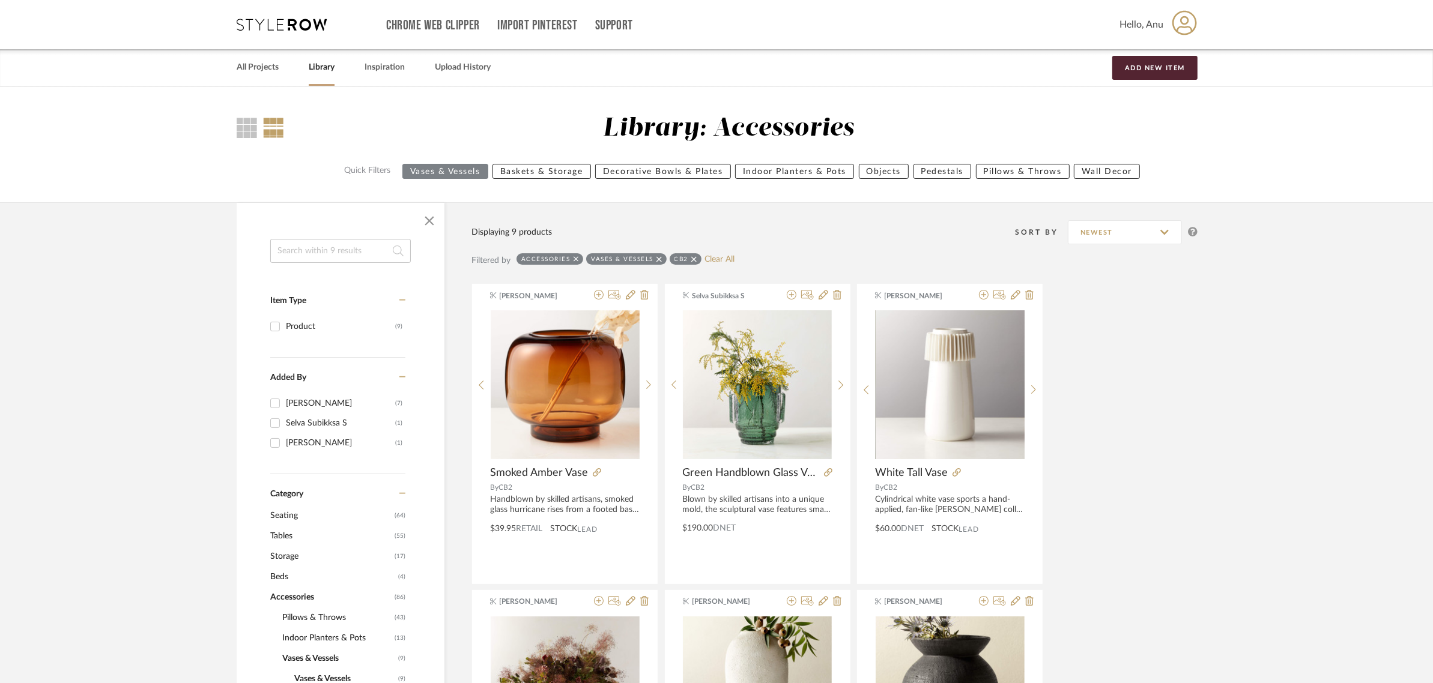
click at [658, 257] on icon at bounding box center [658, 258] width 5 height 5
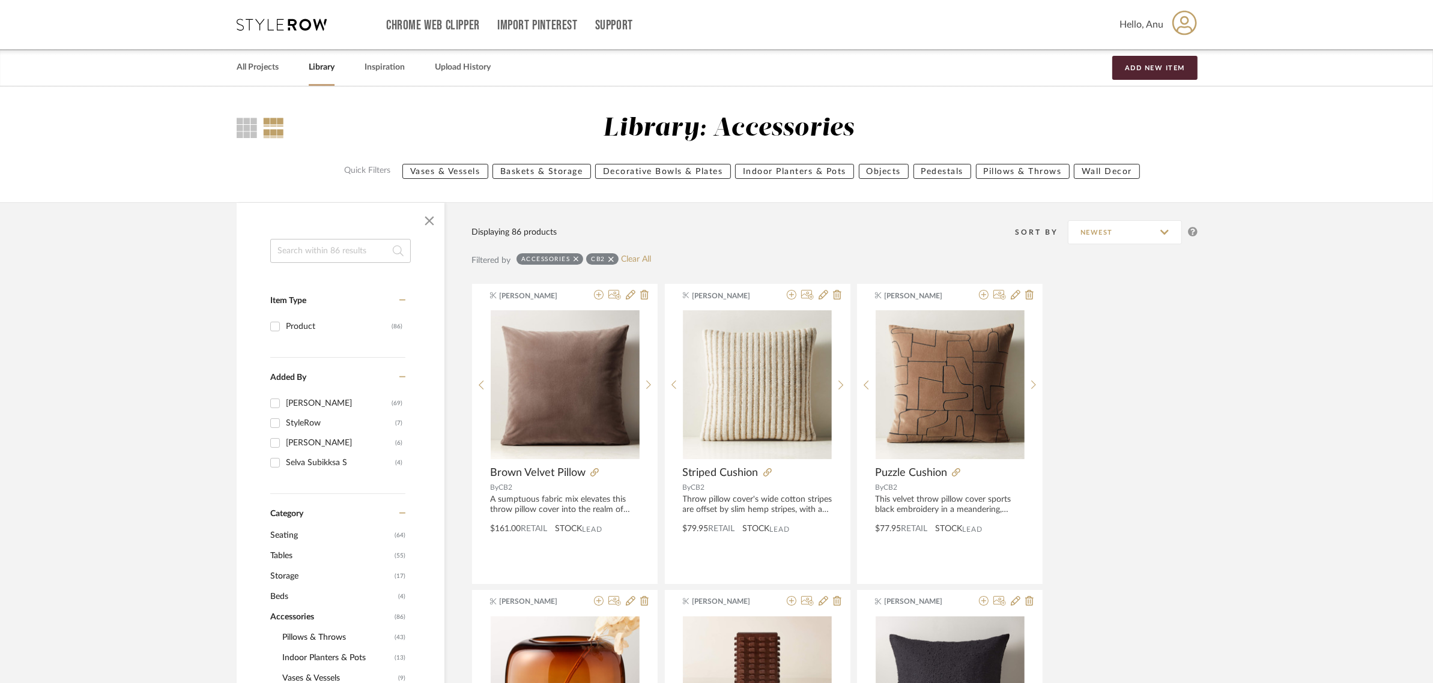
click at [575, 256] on icon at bounding box center [575, 259] width 5 height 8
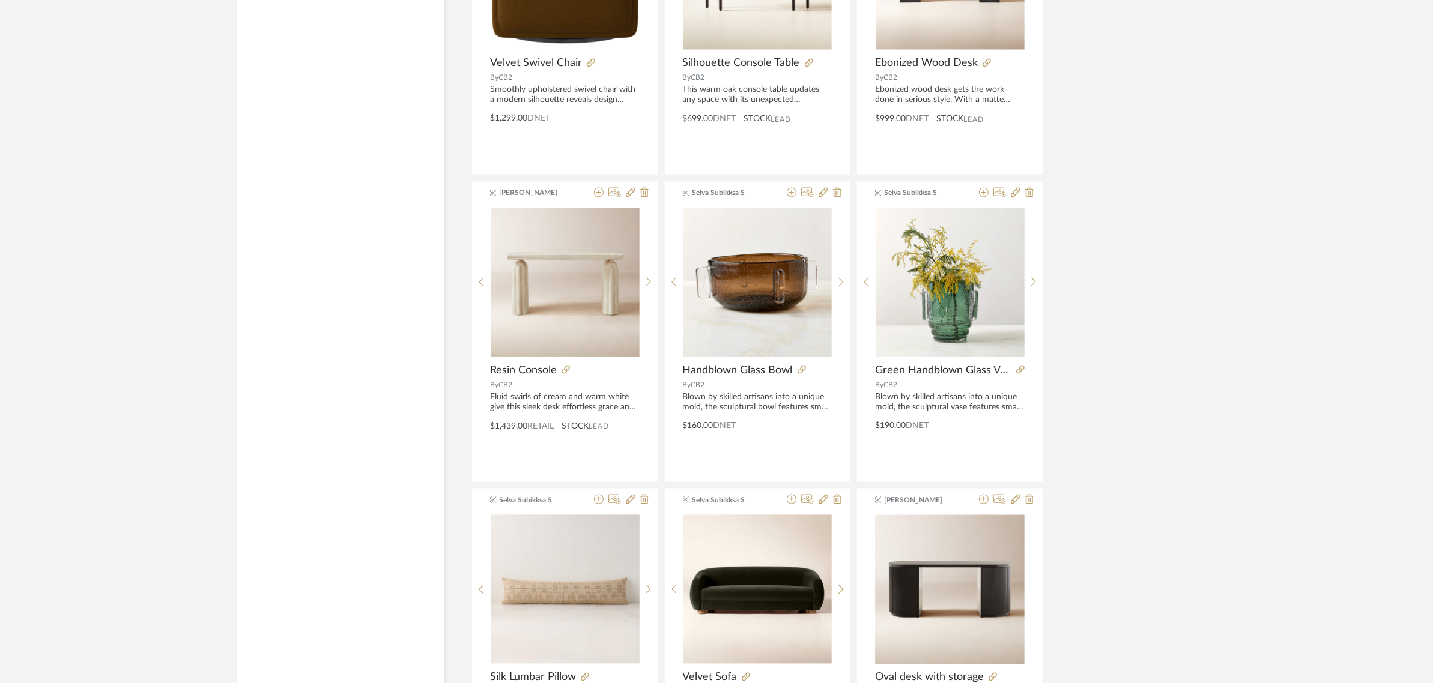
scroll to position [2852, 0]
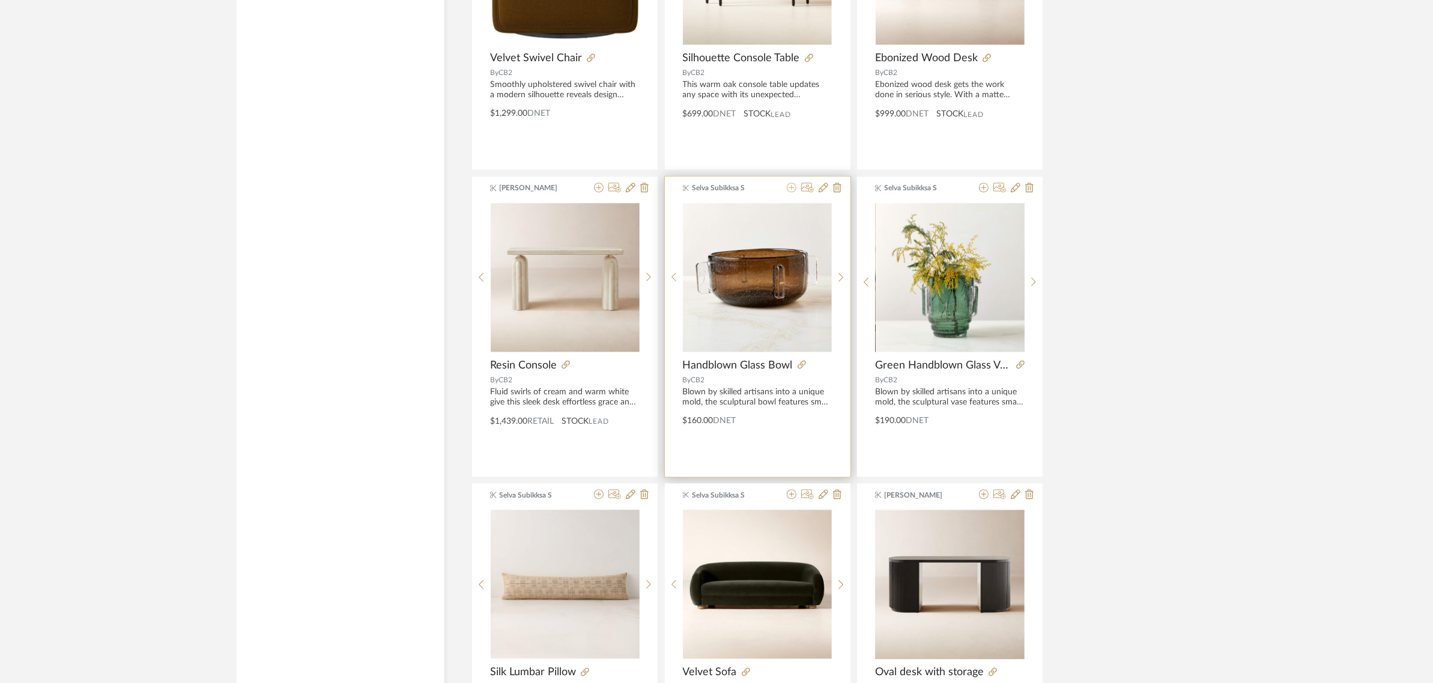
click at [790, 189] on icon at bounding box center [792, 188] width 10 height 10
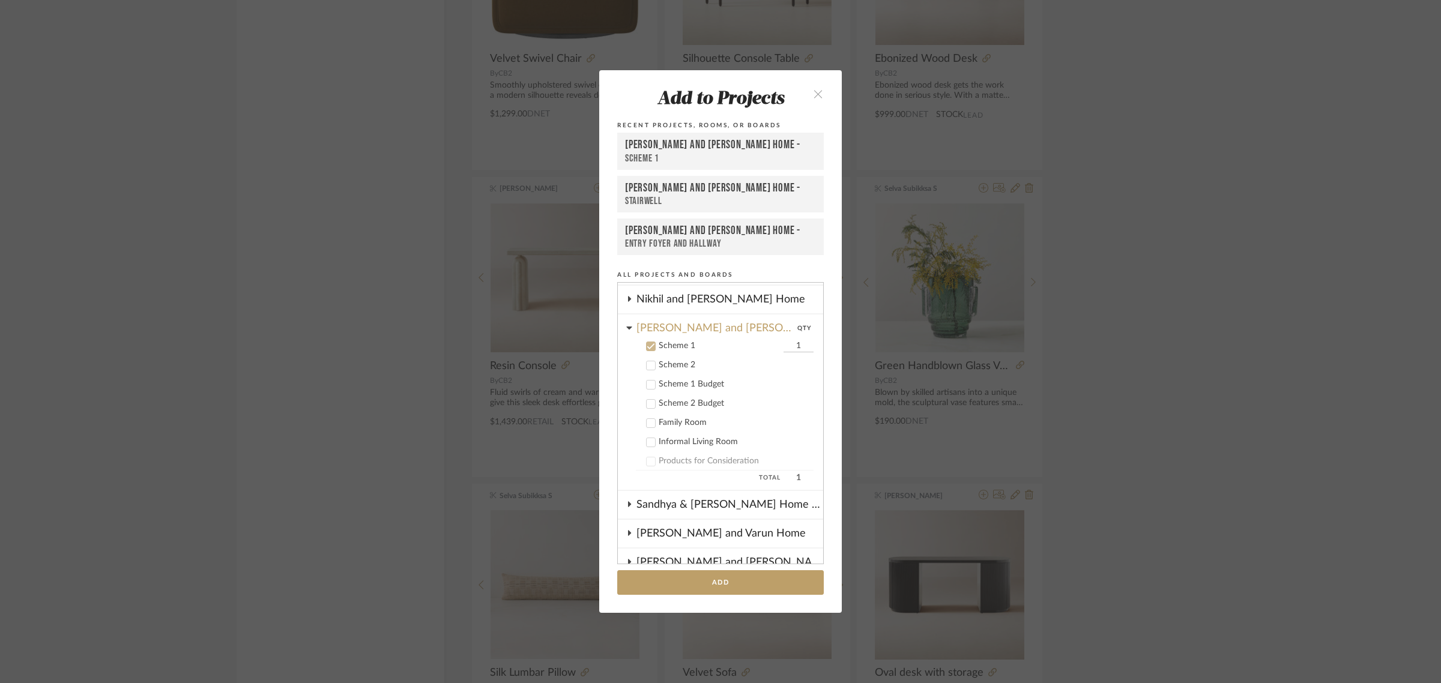
scroll to position [229, 0]
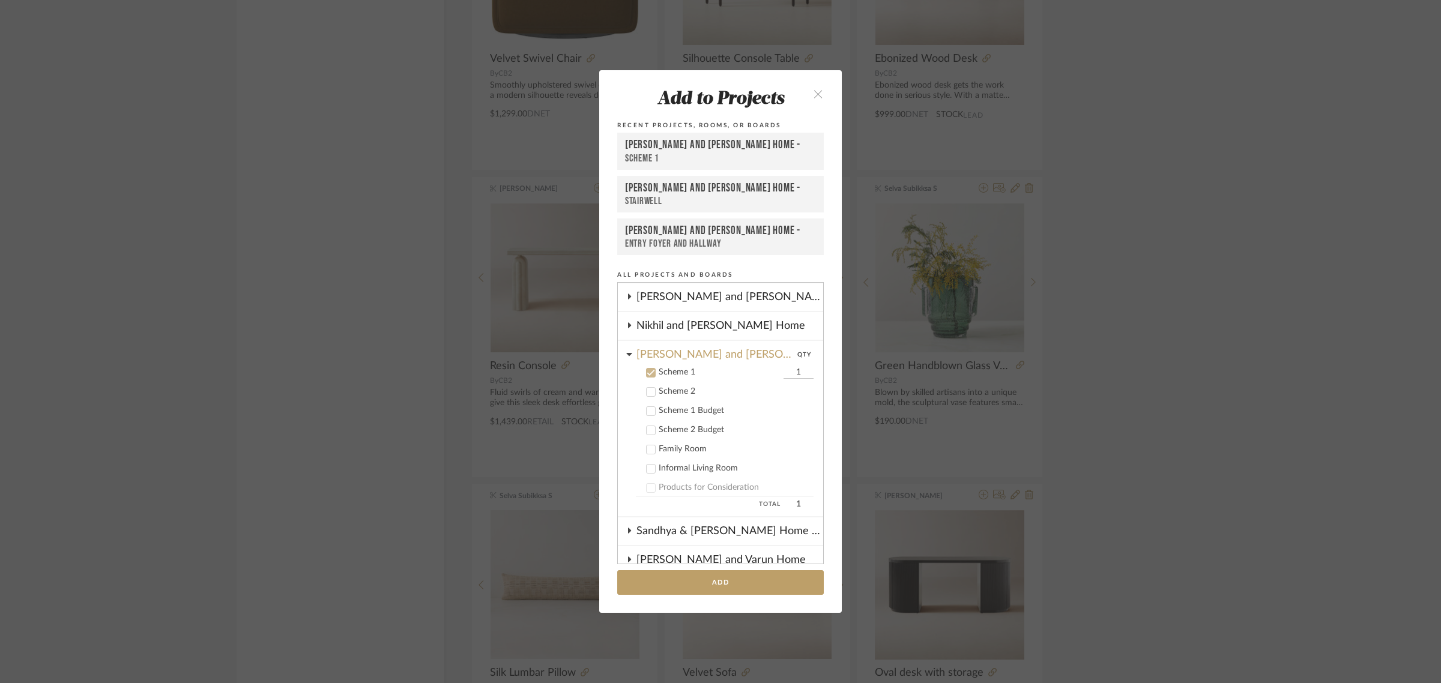
click at [647, 369] on icon at bounding box center [651, 373] width 8 height 8
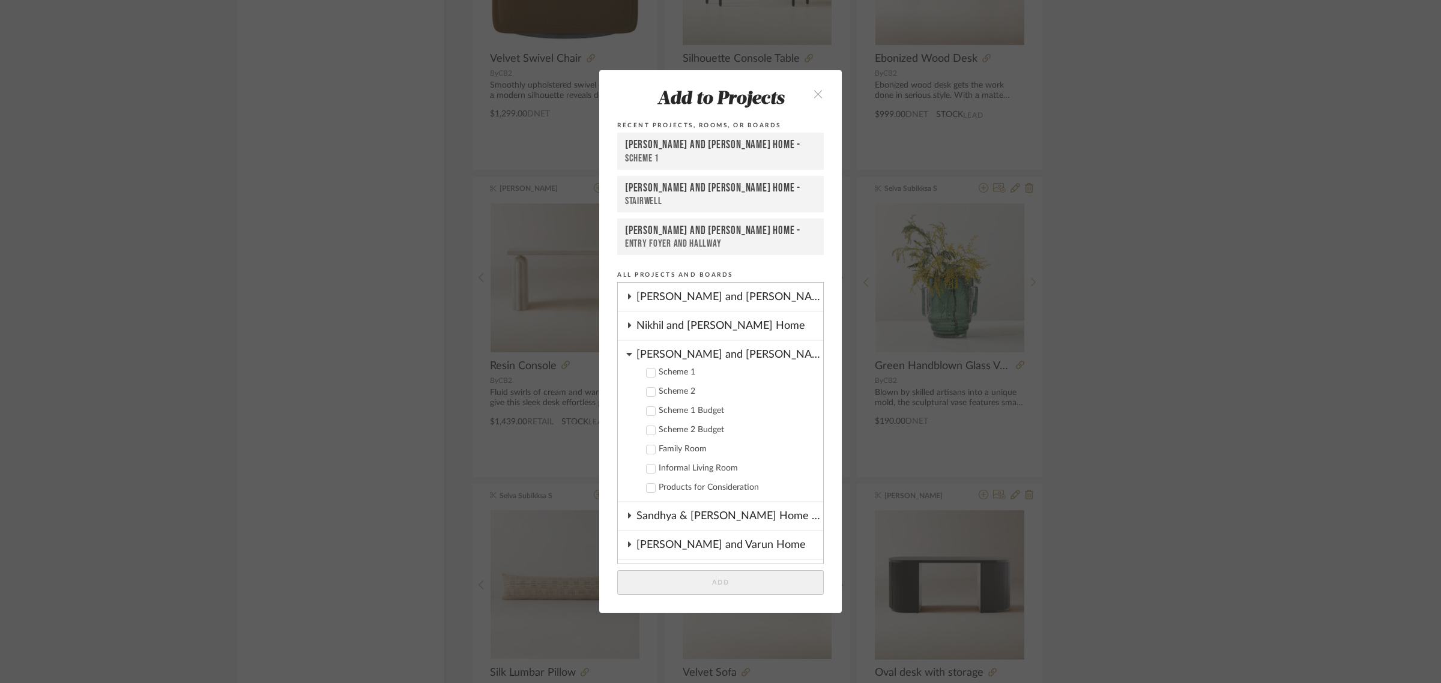
click at [626, 349] on icon at bounding box center [629, 354] width 6 height 10
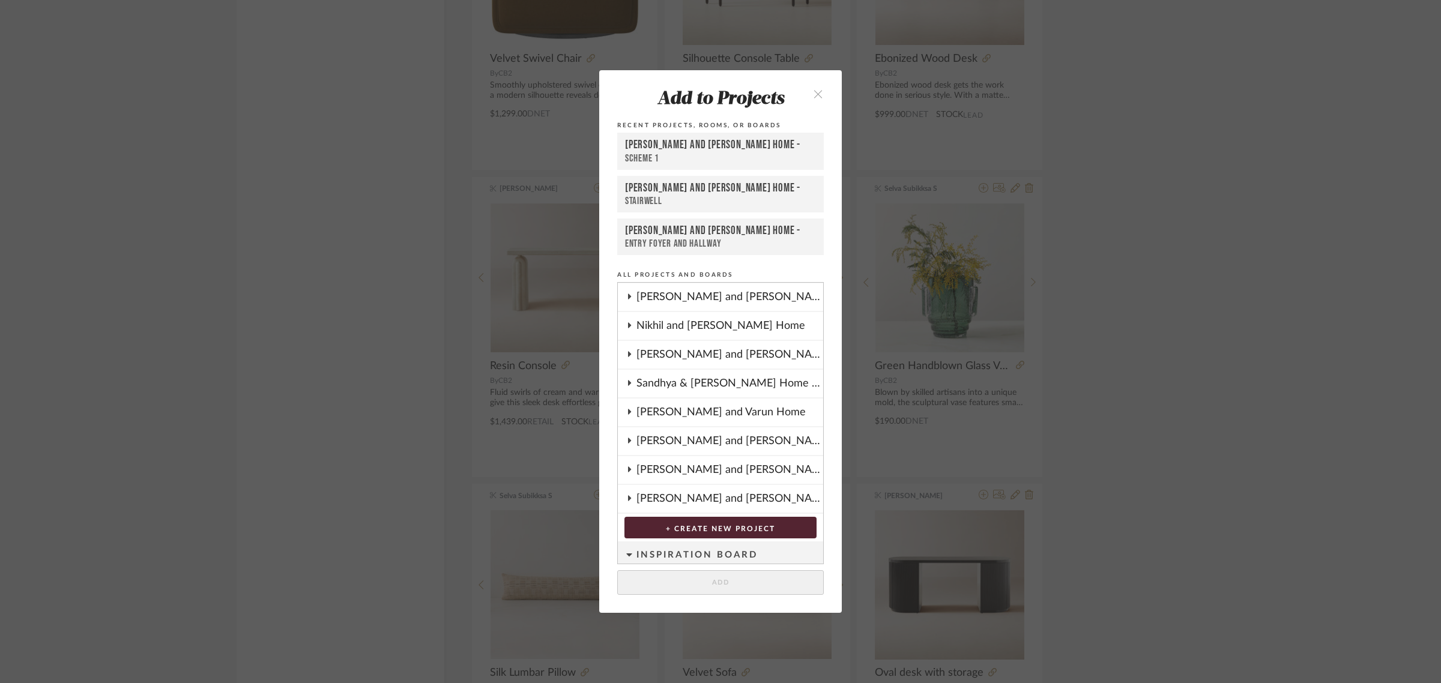
click at [628, 294] on icon at bounding box center [629, 296] width 3 height 5
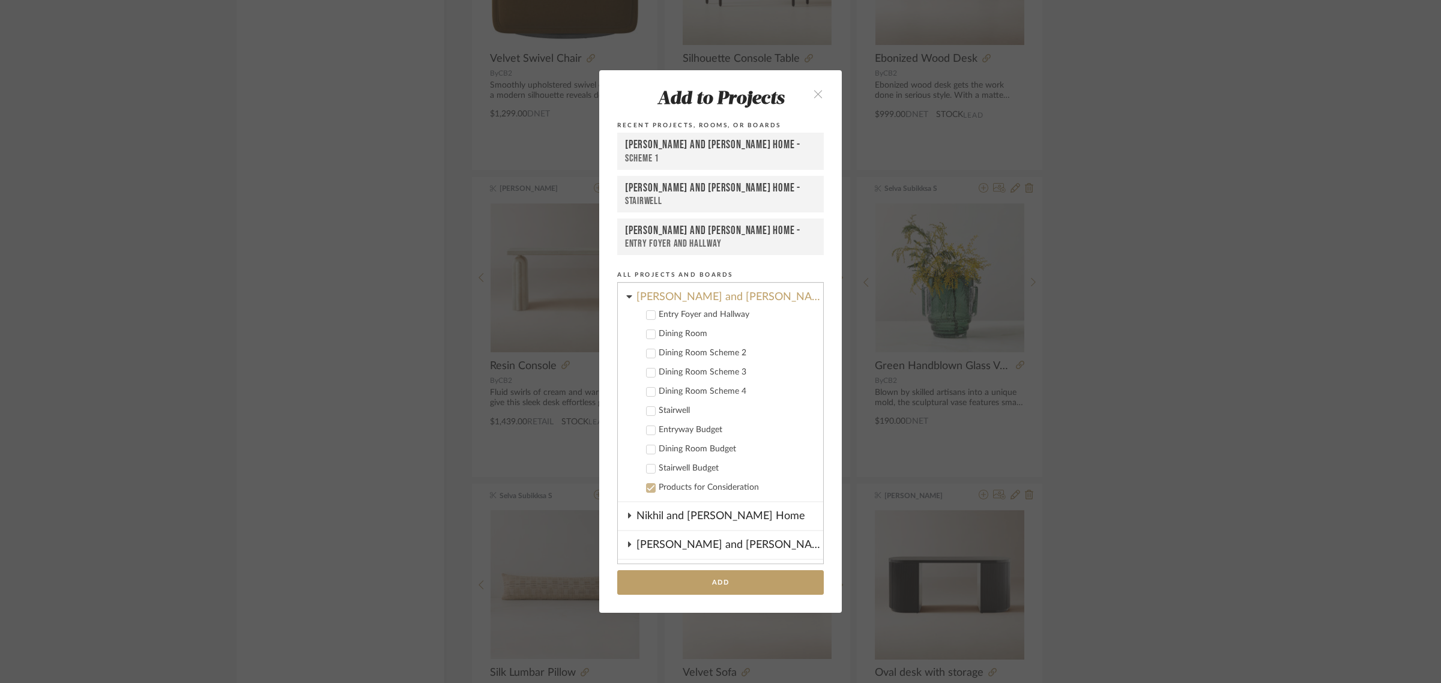
click at [649, 331] on icon at bounding box center [651, 334] width 8 height 8
click at [649, 351] on icon at bounding box center [651, 354] width 8 height 6
click at [649, 371] on icon at bounding box center [651, 373] width 8 height 8
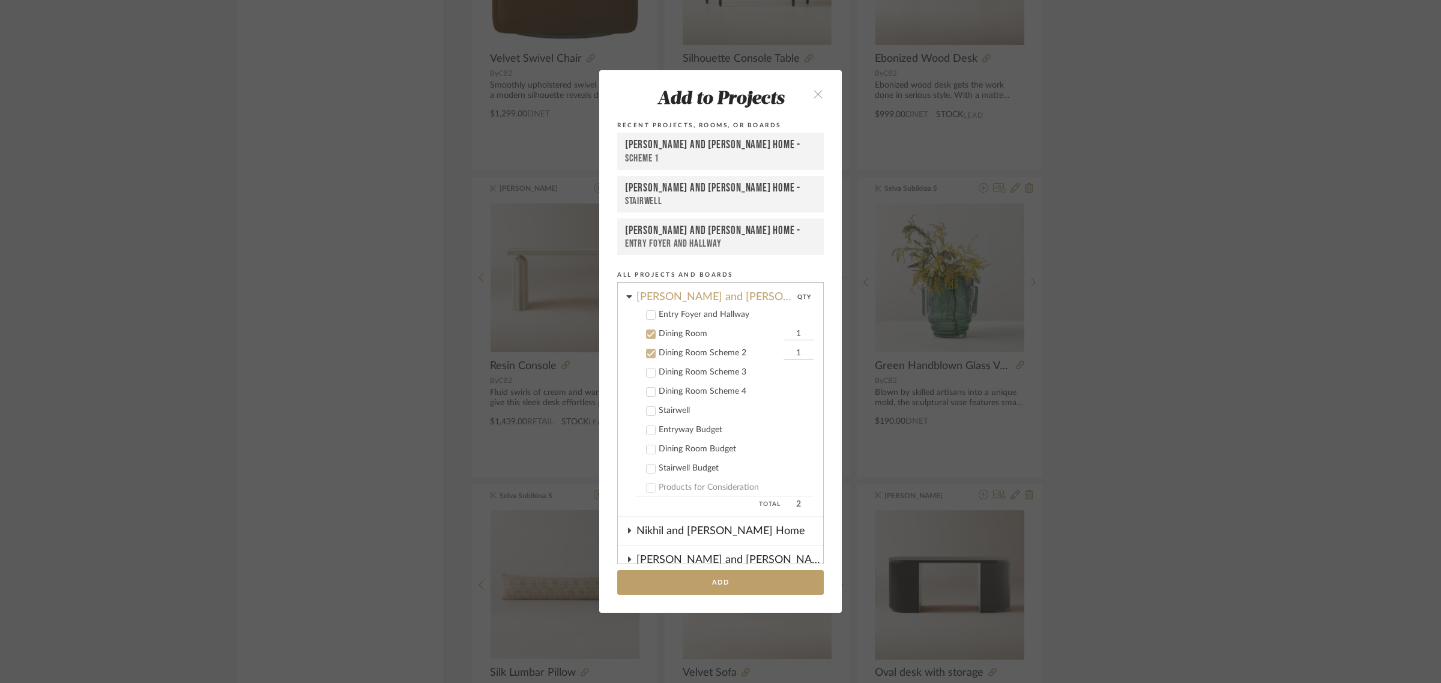
click at [649, 388] on icon at bounding box center [651, 392] width 8 height 8
click at [740, 575] on button "Add" at bounding box center [720, 582] width 207 height 25
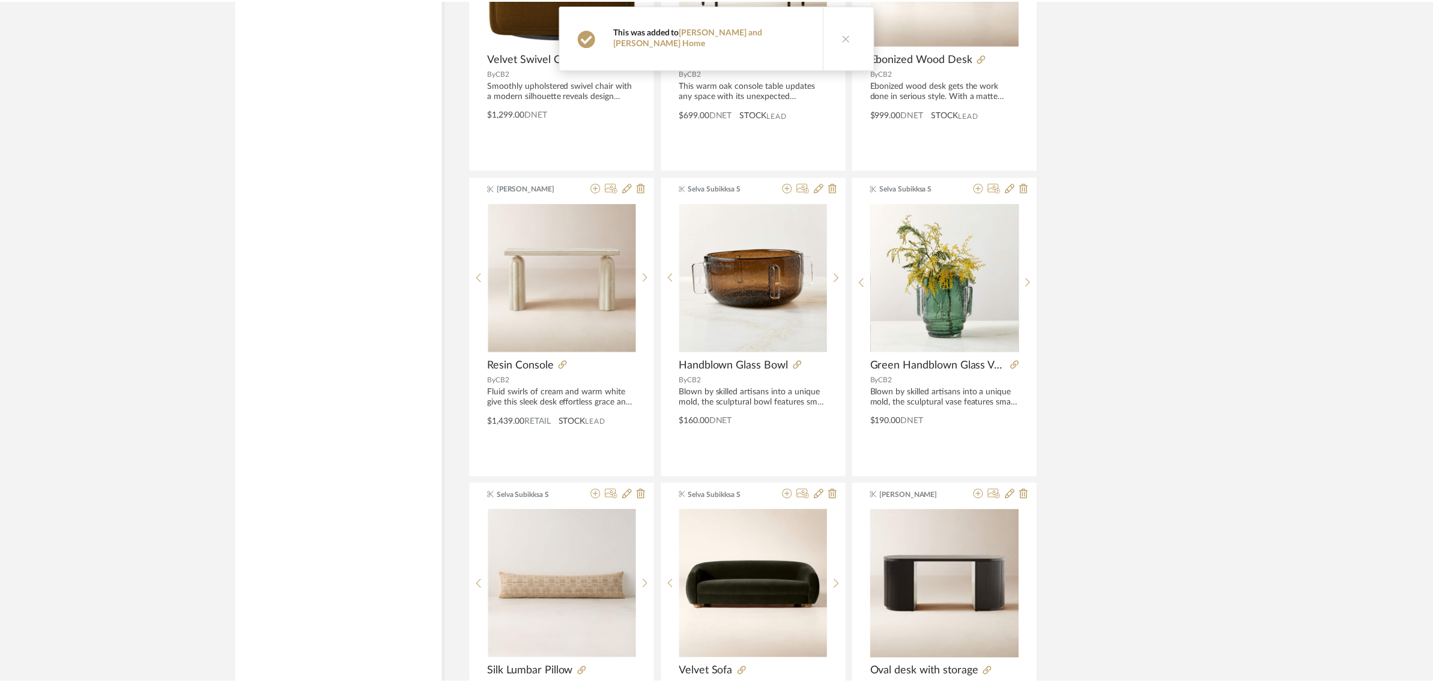
scroll to position [2852, 0]
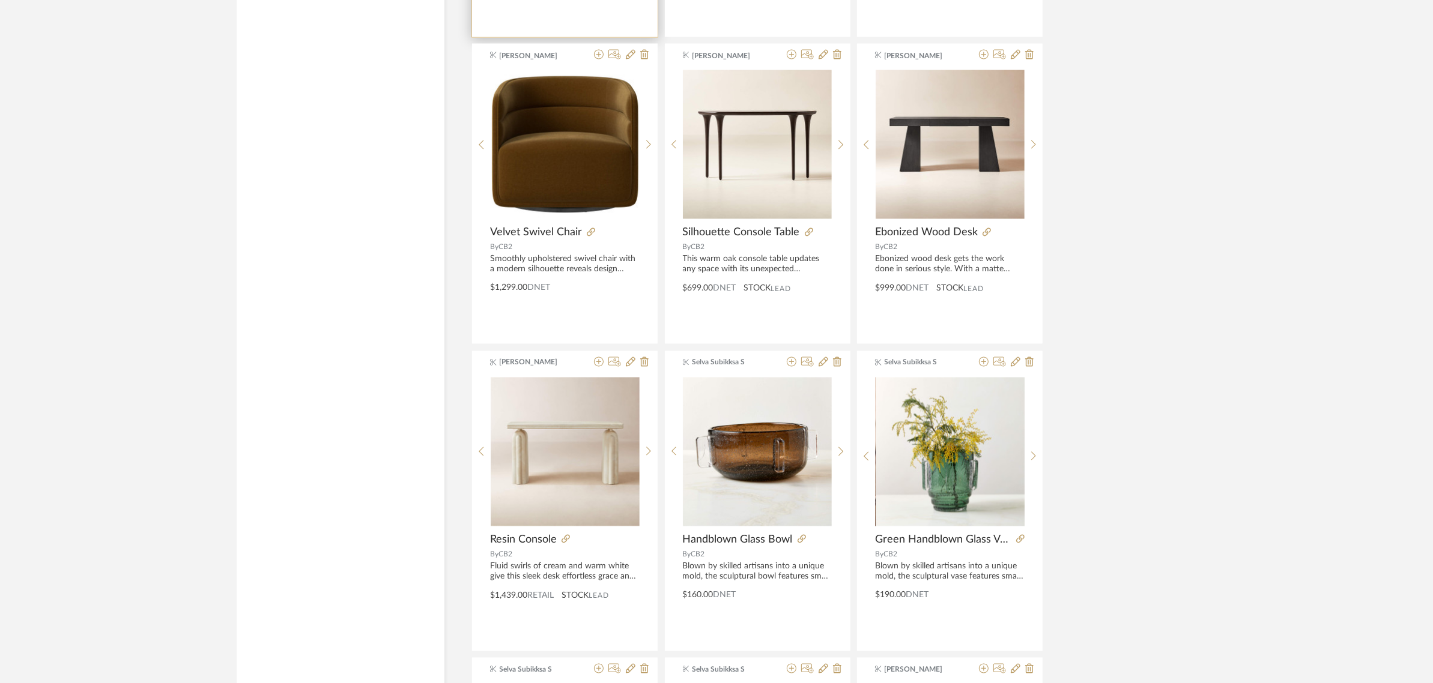
scroll to position [2477, 0]
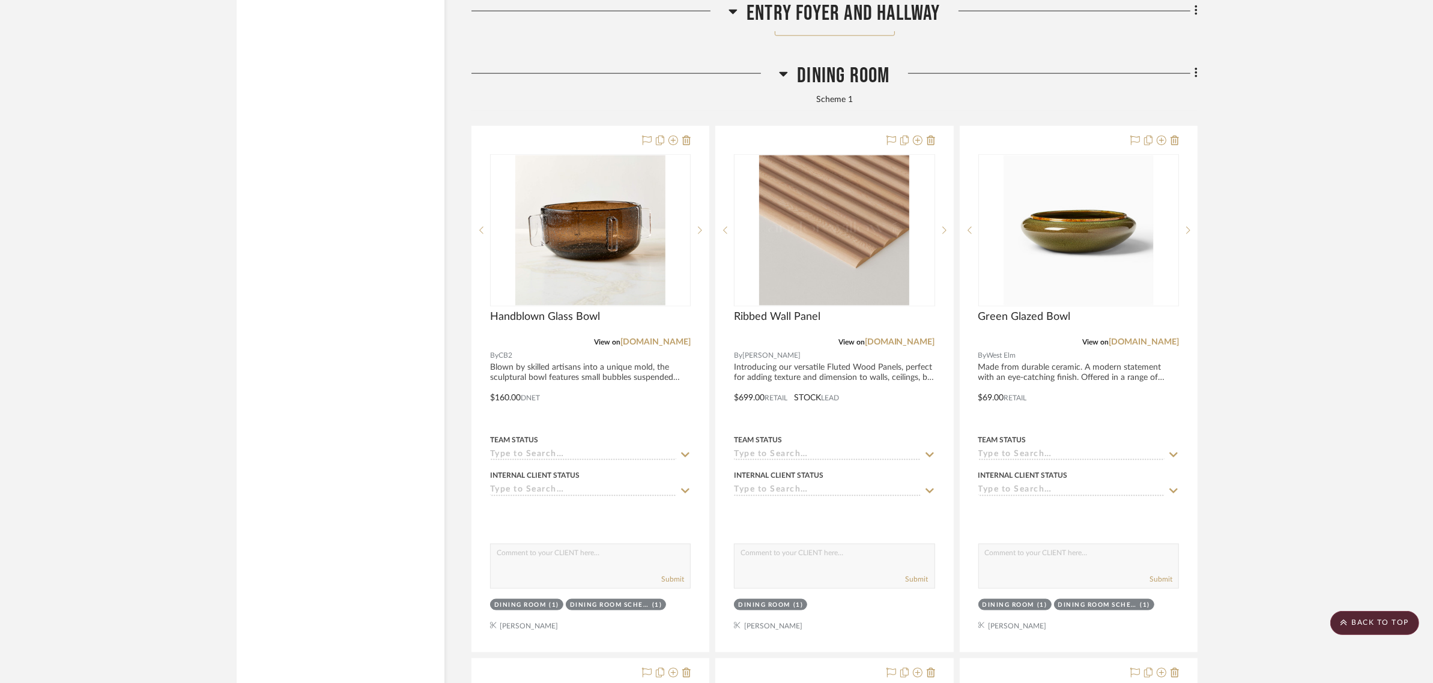
scroll to position [1952, 0]
